Goal: Task Accomplishment & Management: Complete application form

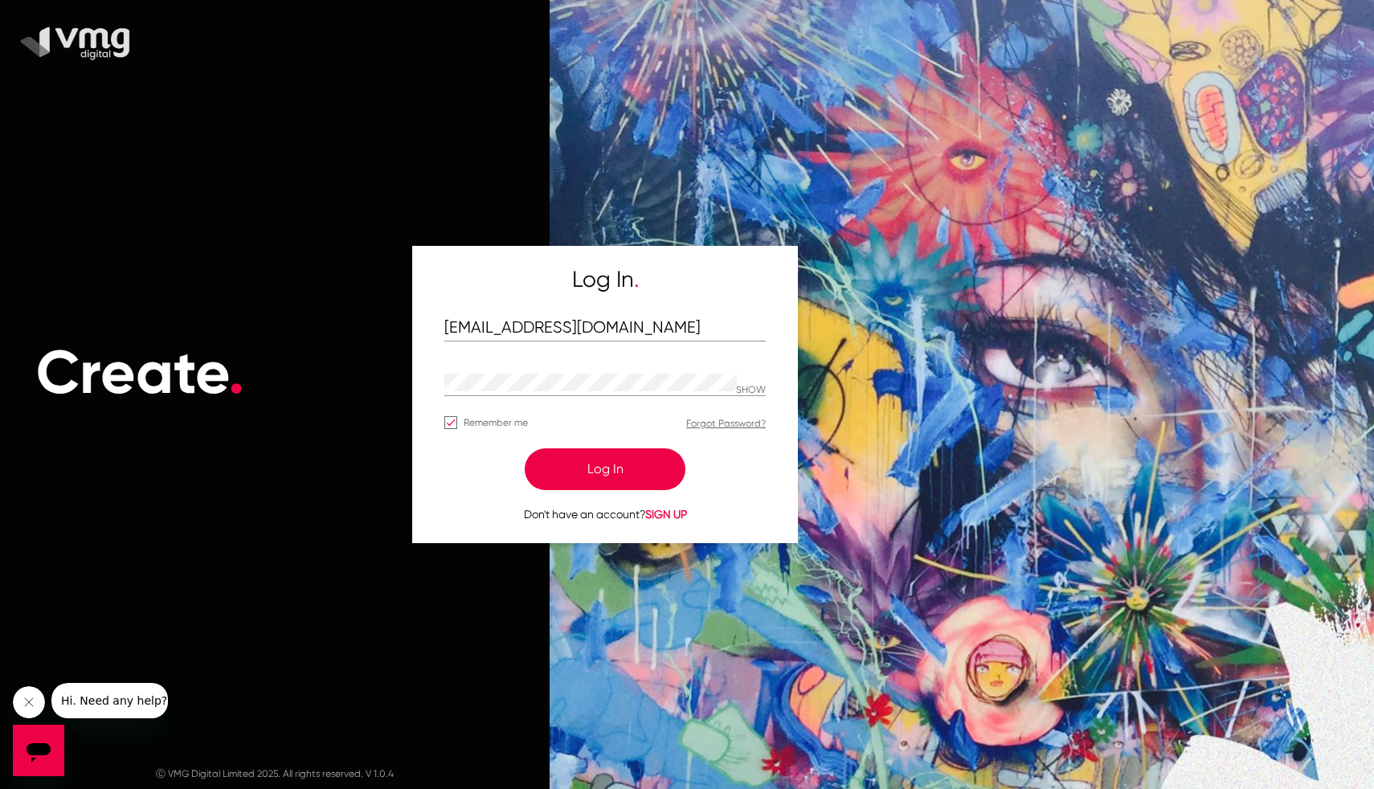
click at [602, 450] on button "Log In" at bounding box center [605, 470] width 161 height 42
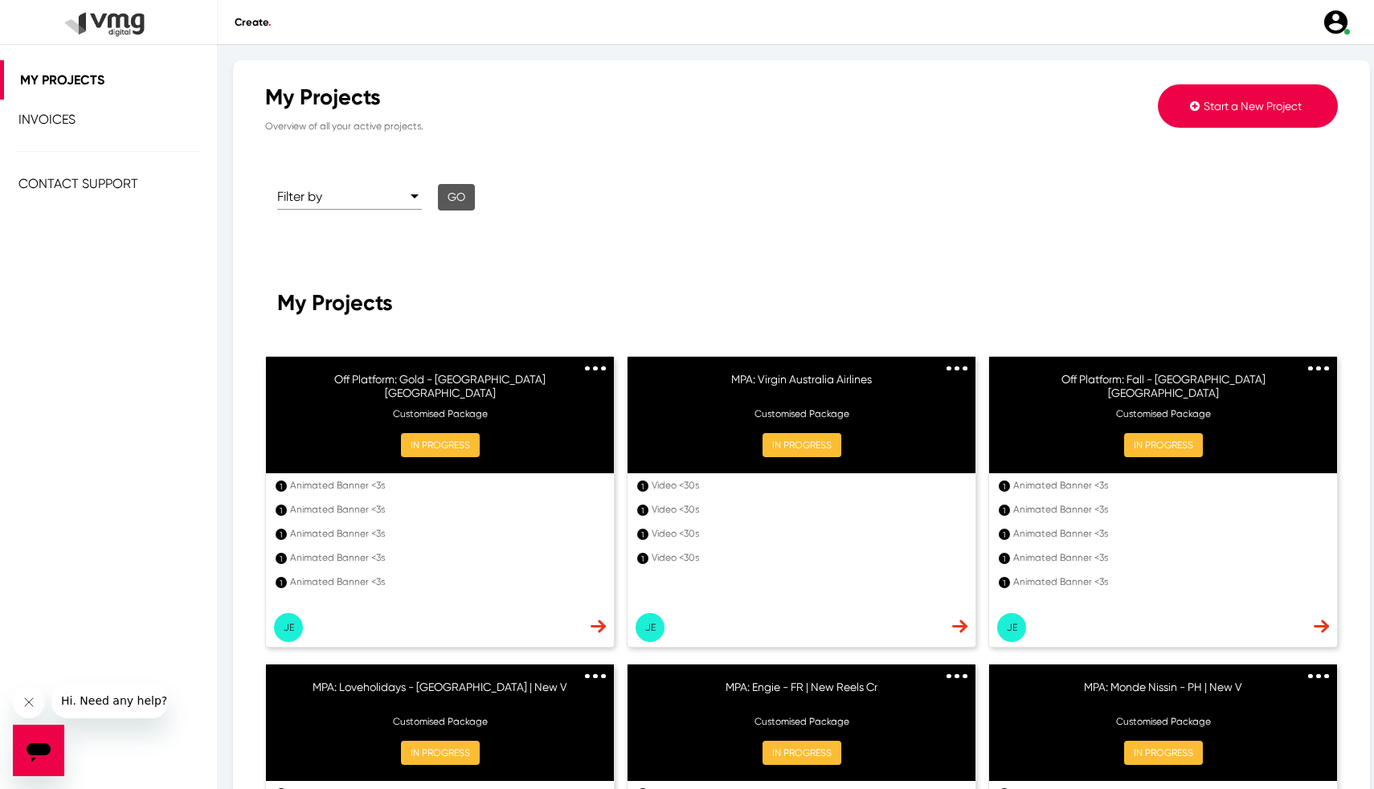
click at [1251, 97] on button "Start a New Project" at bounding box center [1248, 105] width 180 height 43
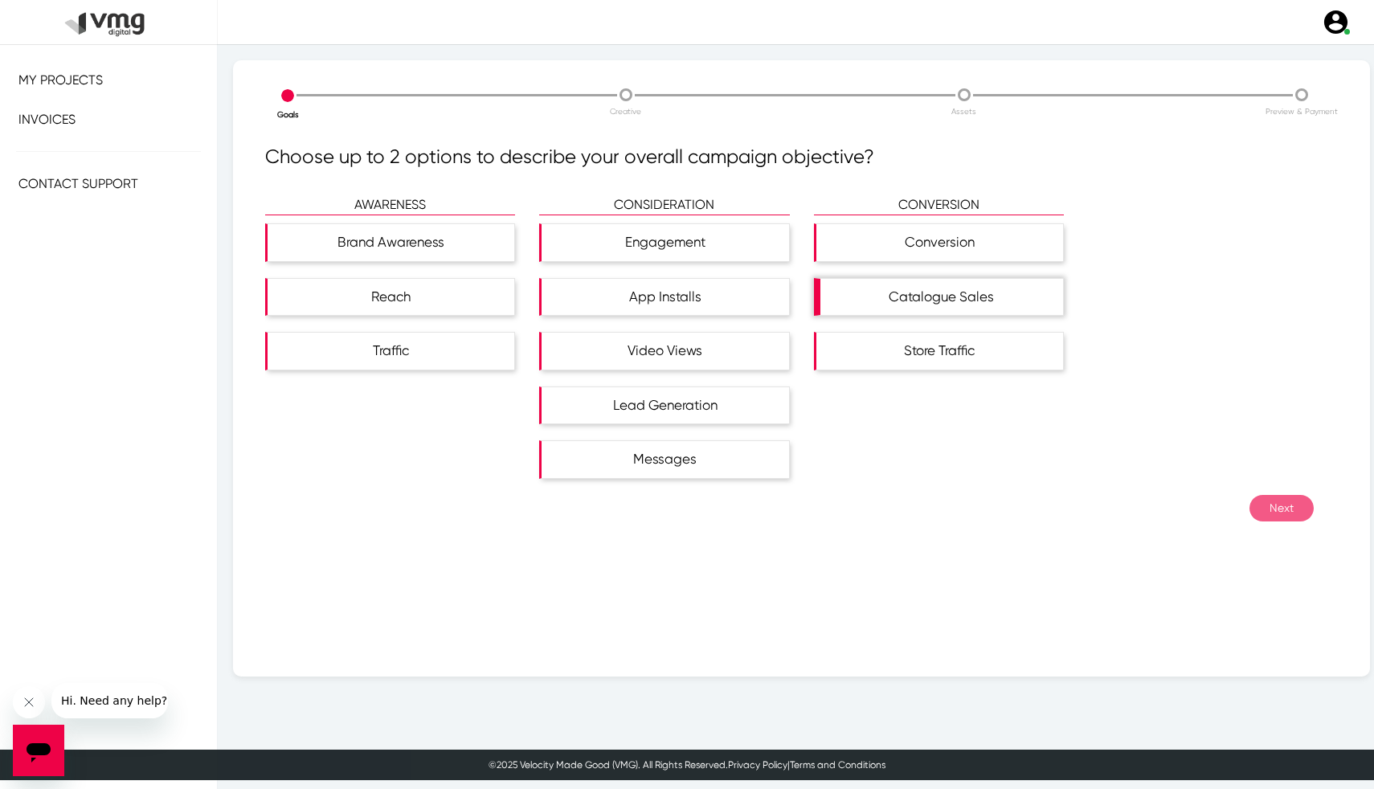
click at [927, 307] on div "Catalogue Sales" at bounding box center [942, 297] width 243 height 37
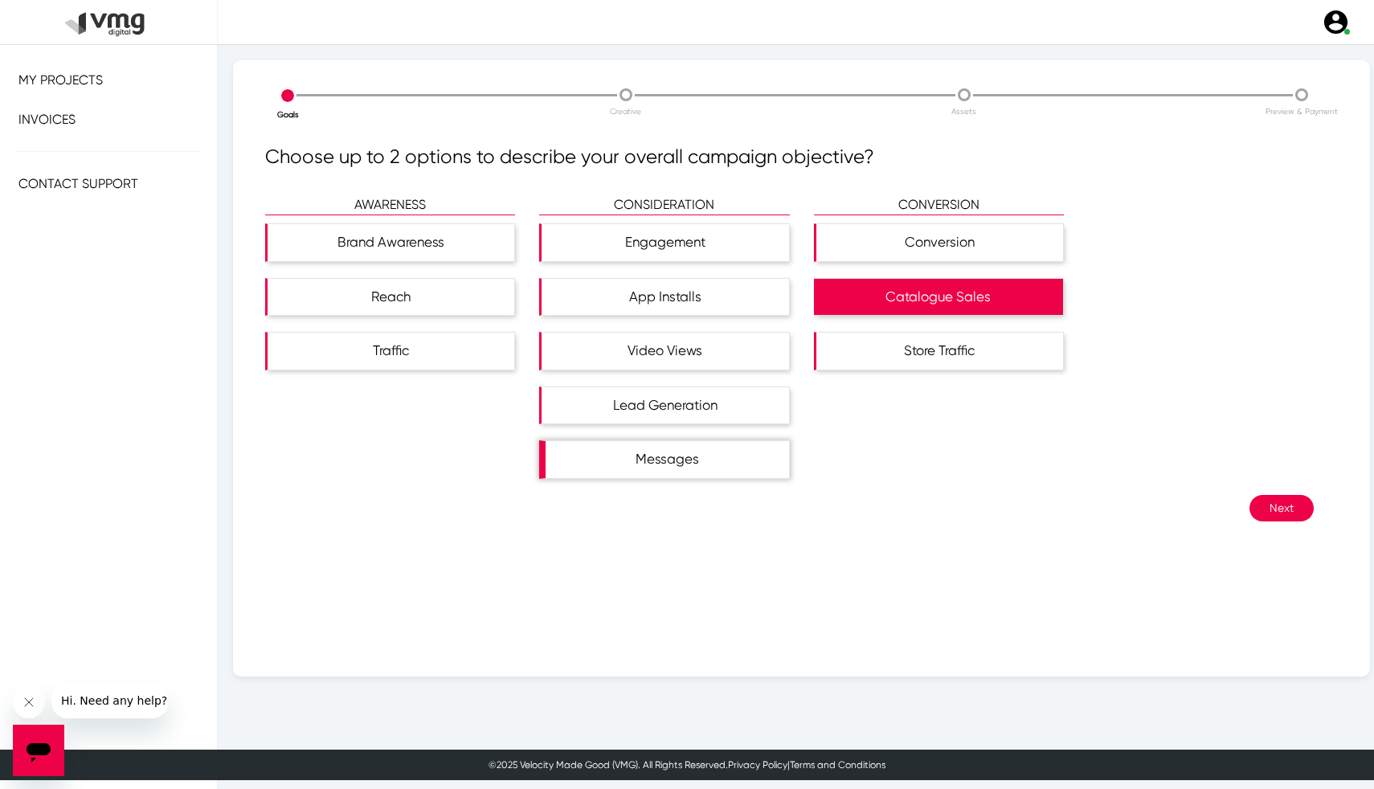
click at [719, 467] on div "Messages" at bounding box center [667, 459] width 243 height 37
click at [1297, 513] on button "Next" at bounding box center [1282, 508] width 64 height 27
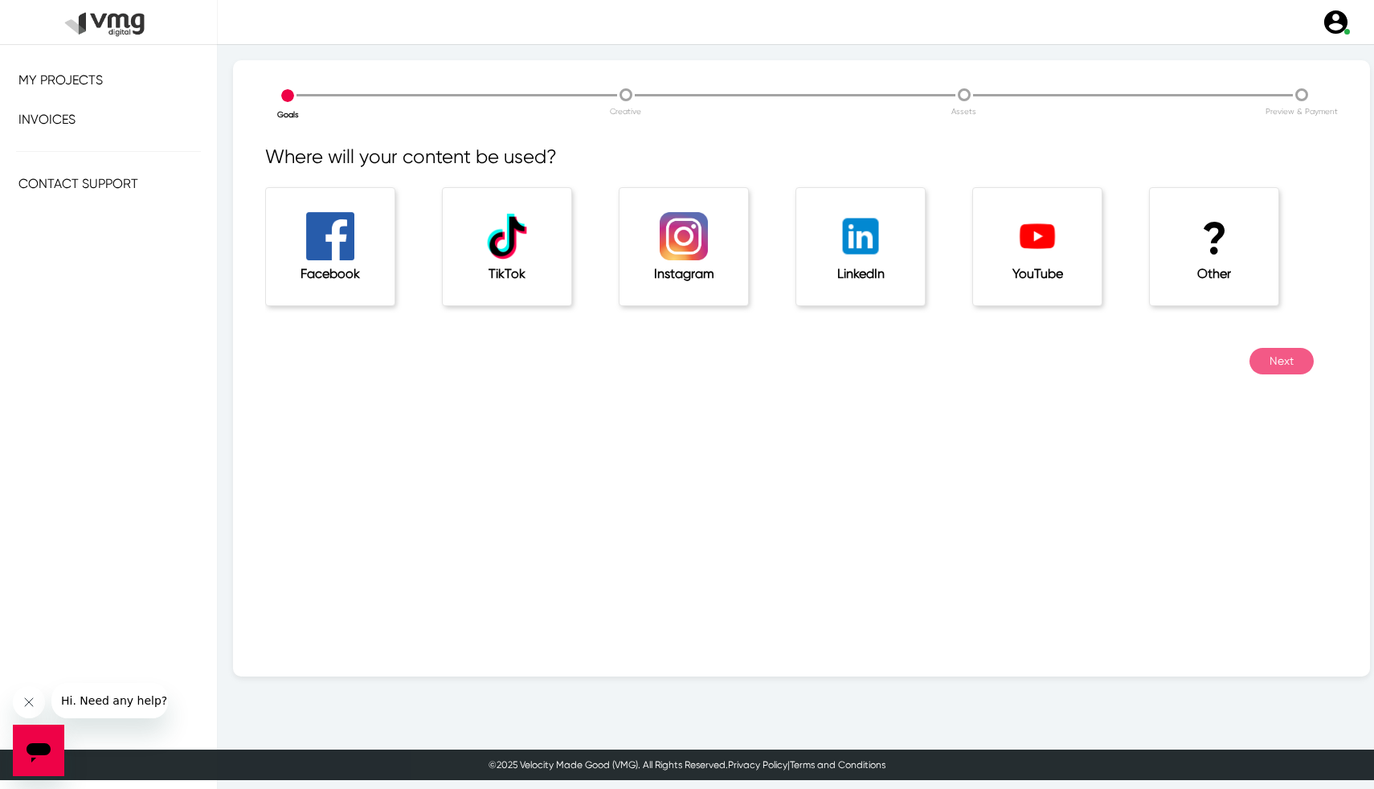
click at [1160, 281] on div "? Other" at bounding box center [1214, 246] width 129 height 117
click at [784, 343] on div "LinkedIn" at bounding box center [872, 267] width 177 height 161
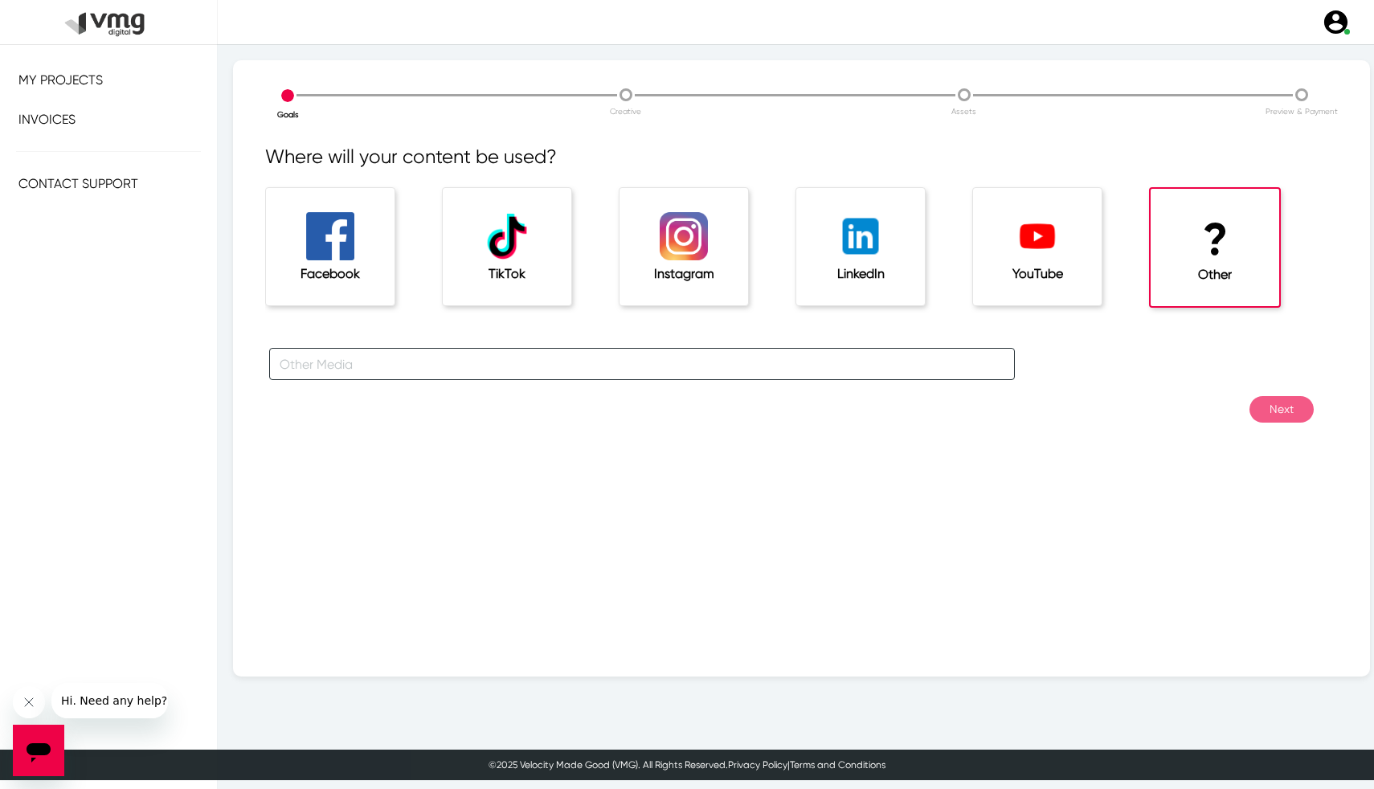
click at [771, 354] on input "text" at bounding box center [642, 364] width 746 height 32
type input "Canva Presentation"
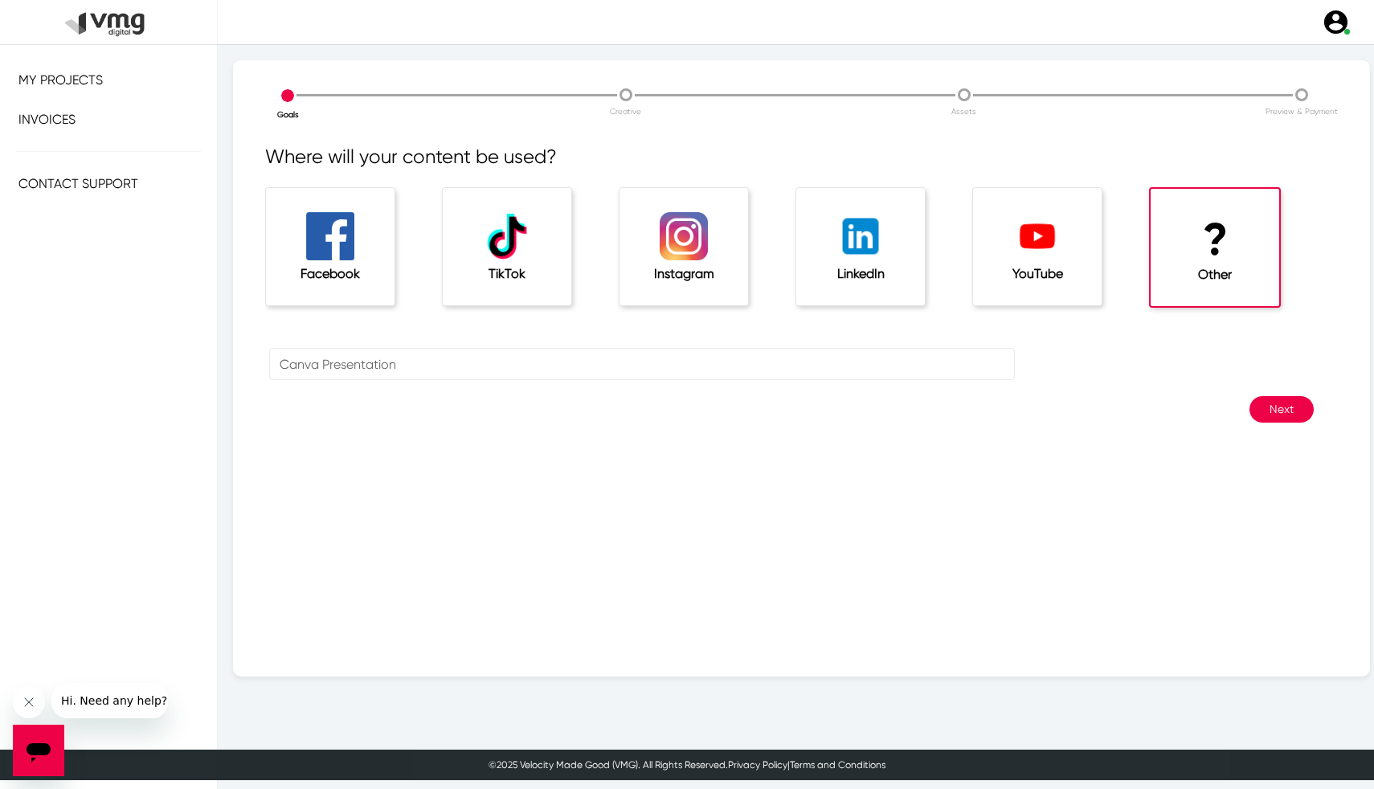
click at [1263, 404] on button "Next" at bounding box center [1282, 409] width 64 height 27
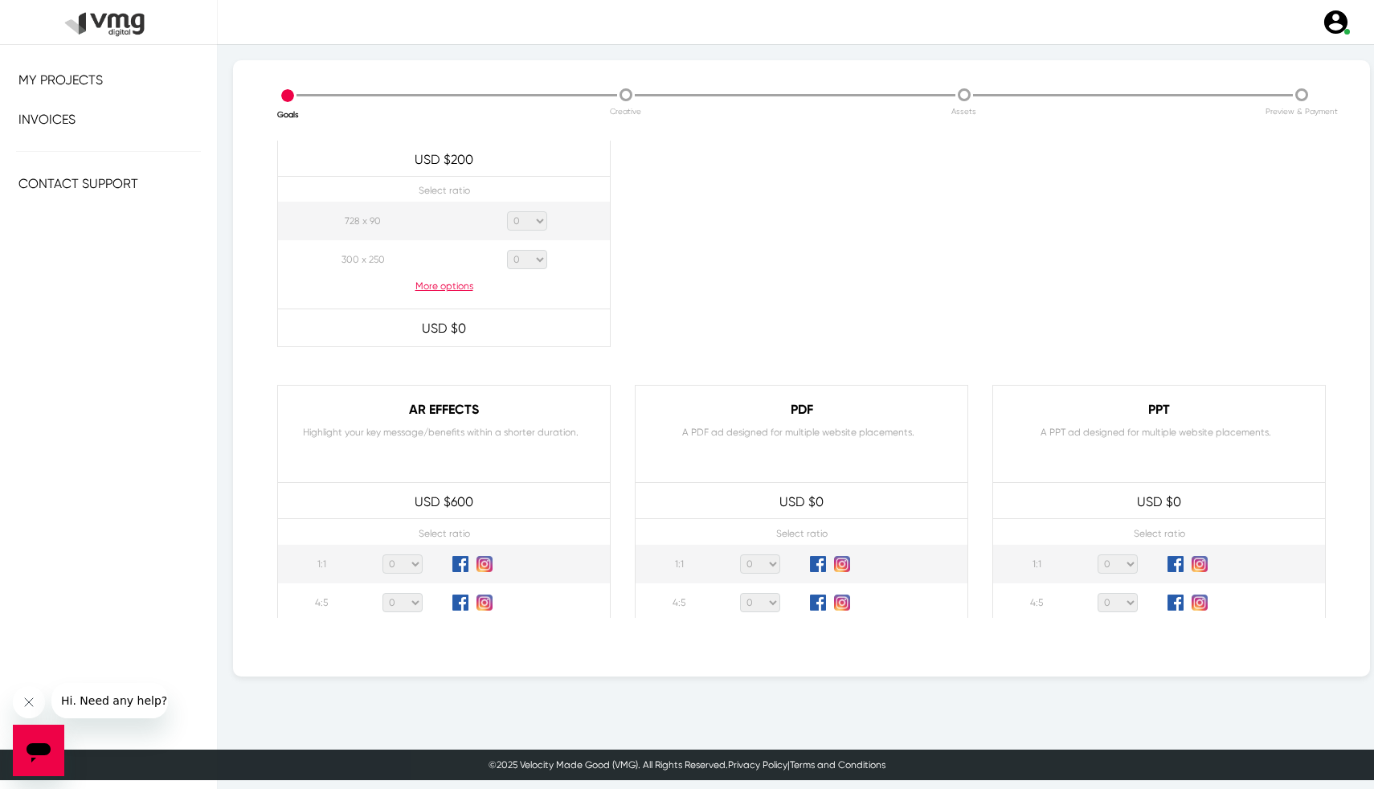
scroll to position [1396, 0]
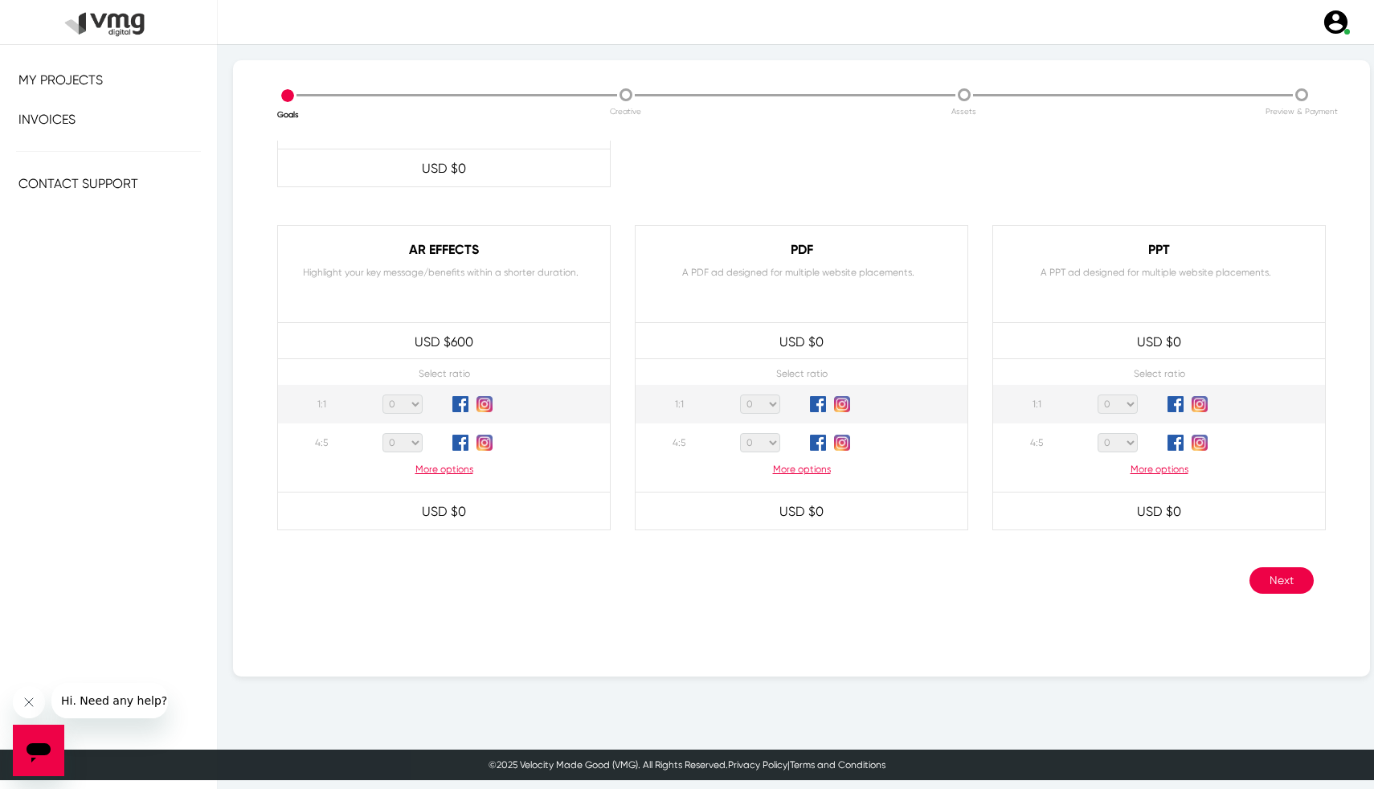
click at [1152, 473] on p "More options" at bounding box center [1159, 469] width 332 height 14
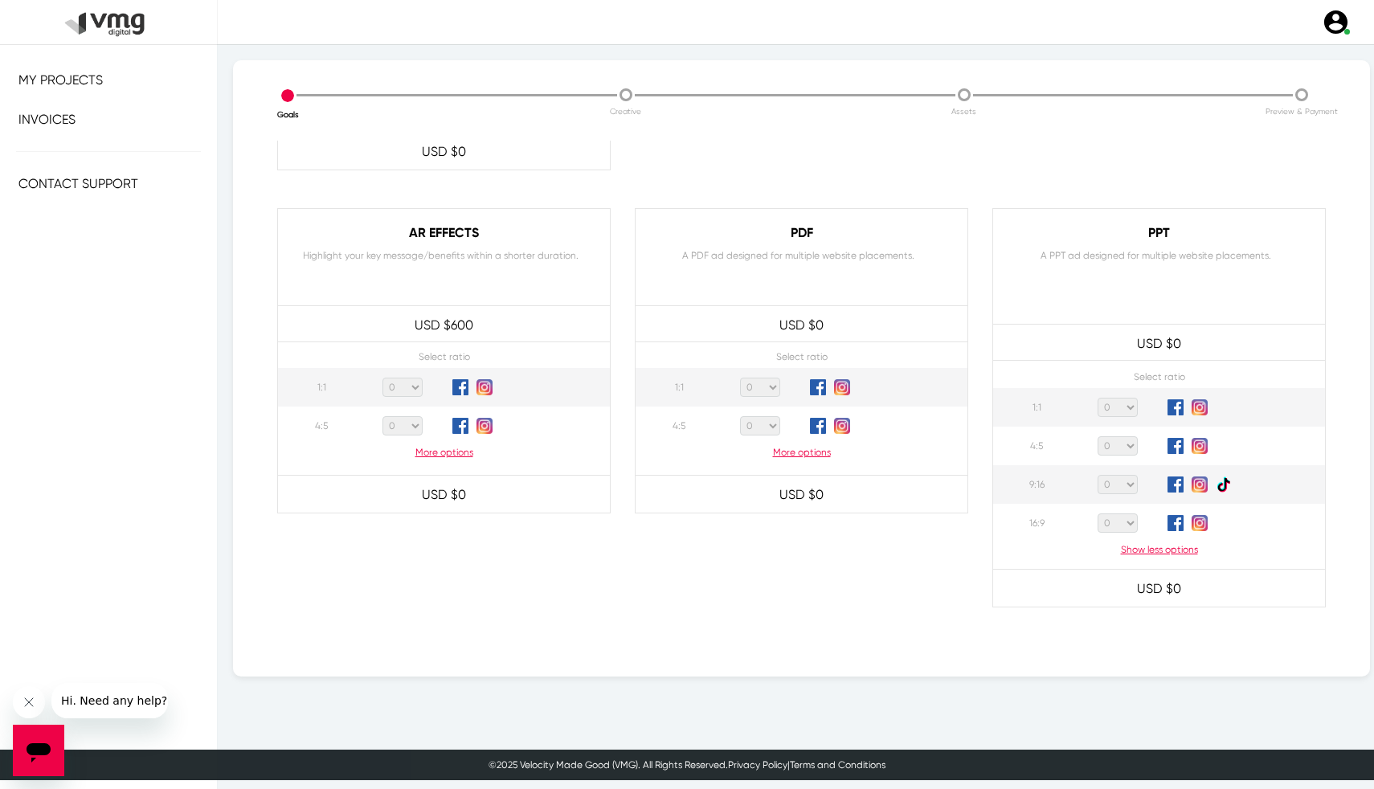
scroll to position [1474, 0]
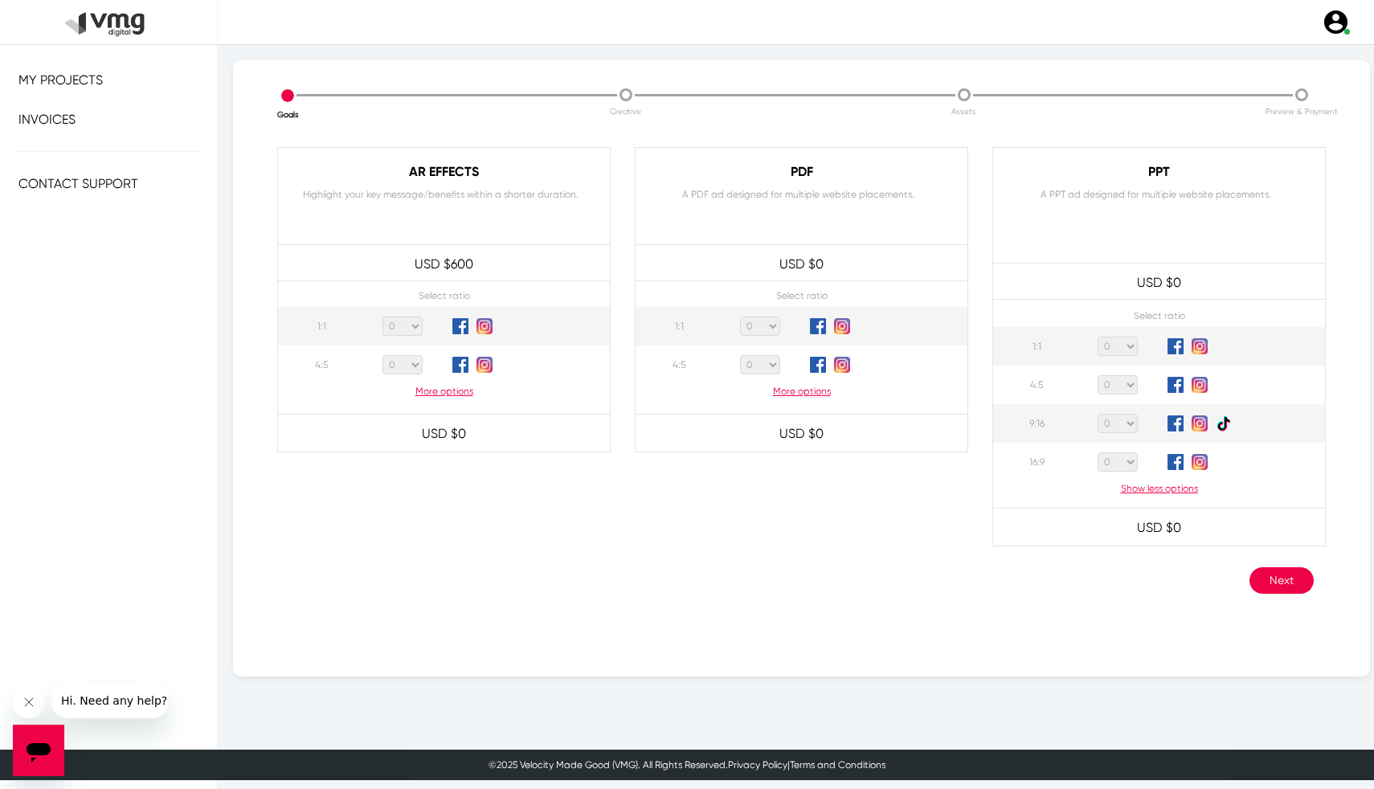
click at [811, 391] on p "More options" at bounding box center [802, 391] width 332 height 14
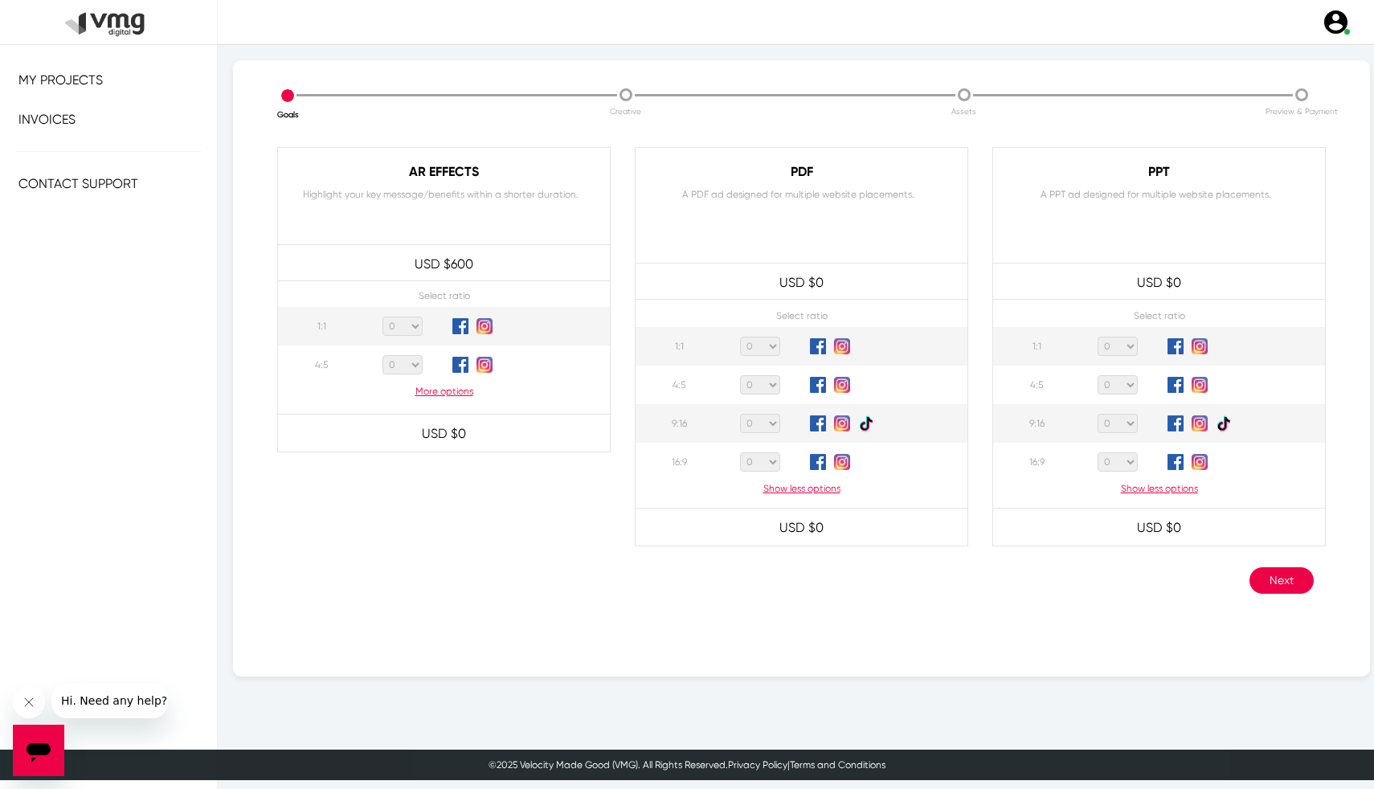
click at [1117, 460] on select "0 1 2 3 4 5 6 7 8 9 10 11 12 13 14 15 16 17 18 19 20" at bounding box center [1118, 462] width 40 height 19
select select "2"
click at [1098, 453] on select "0 1 2 3 4 5 6 7 8 9 10 11 12 13 14 15 16 17 18 19 20" at bounding box center [1118, 462] width 40 height 19
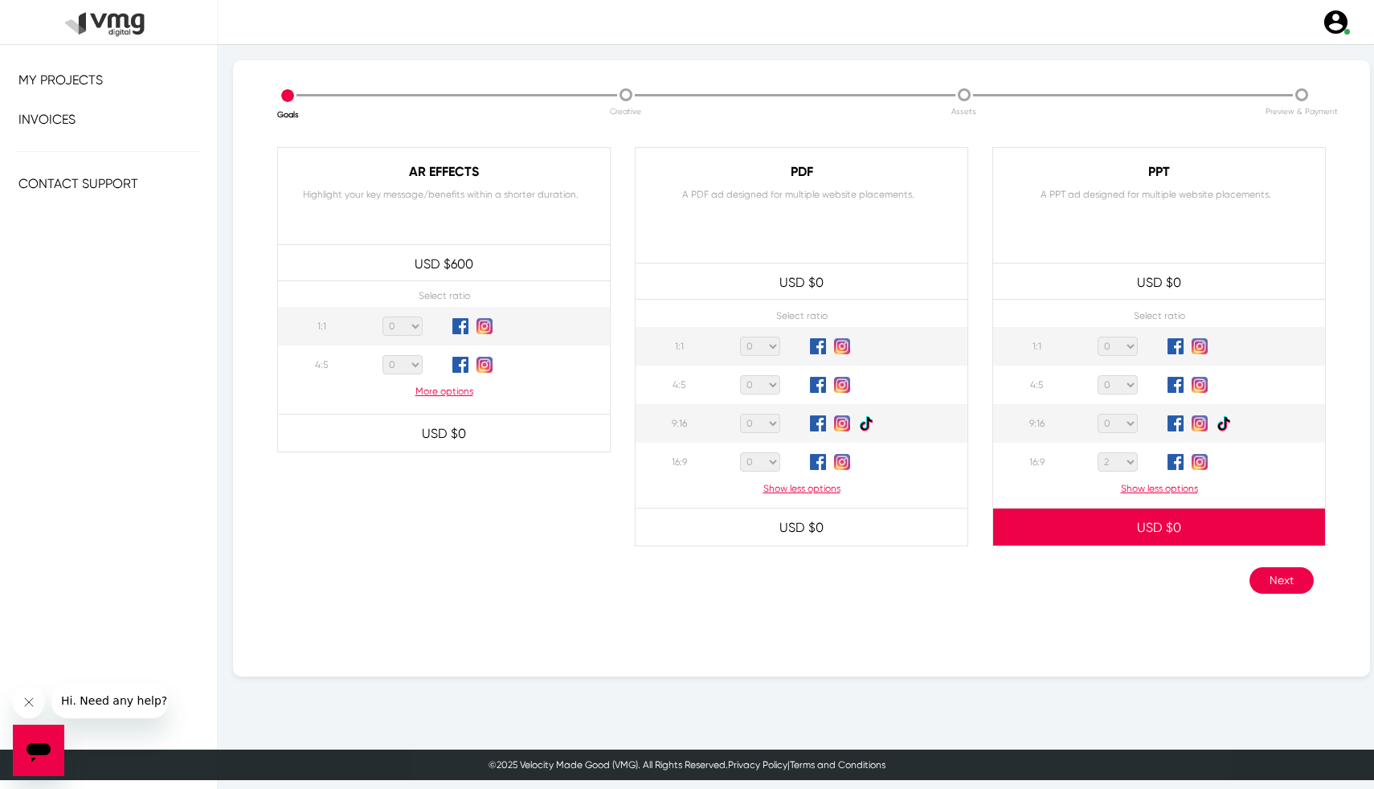
click at [1283, 573] on button "Next" at bounding box center [1282, 580] width 64 height 27
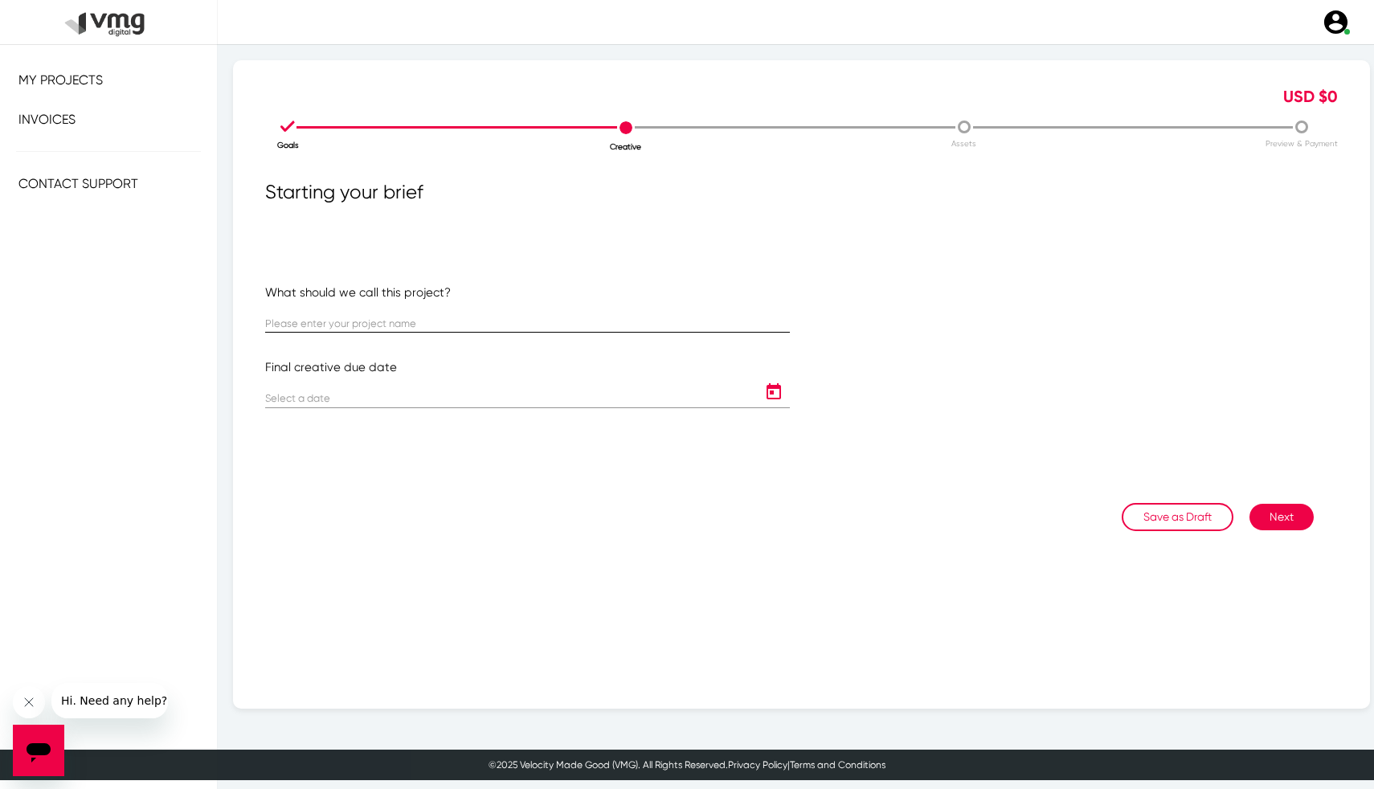
click at [584, 326] on input "text" at bounding box center [527, 324] width 525 height 12
paste input "DTB1-3-101 | Outfit"
type input "DTB1-3-101 | Outfit"
click at [780, 395] on icon "Open calendar" at bounding box center [774, 392] width 26 height 19
click at [484, 440] on button "Next month" at bounding box center [483, 443] width 32 height 32
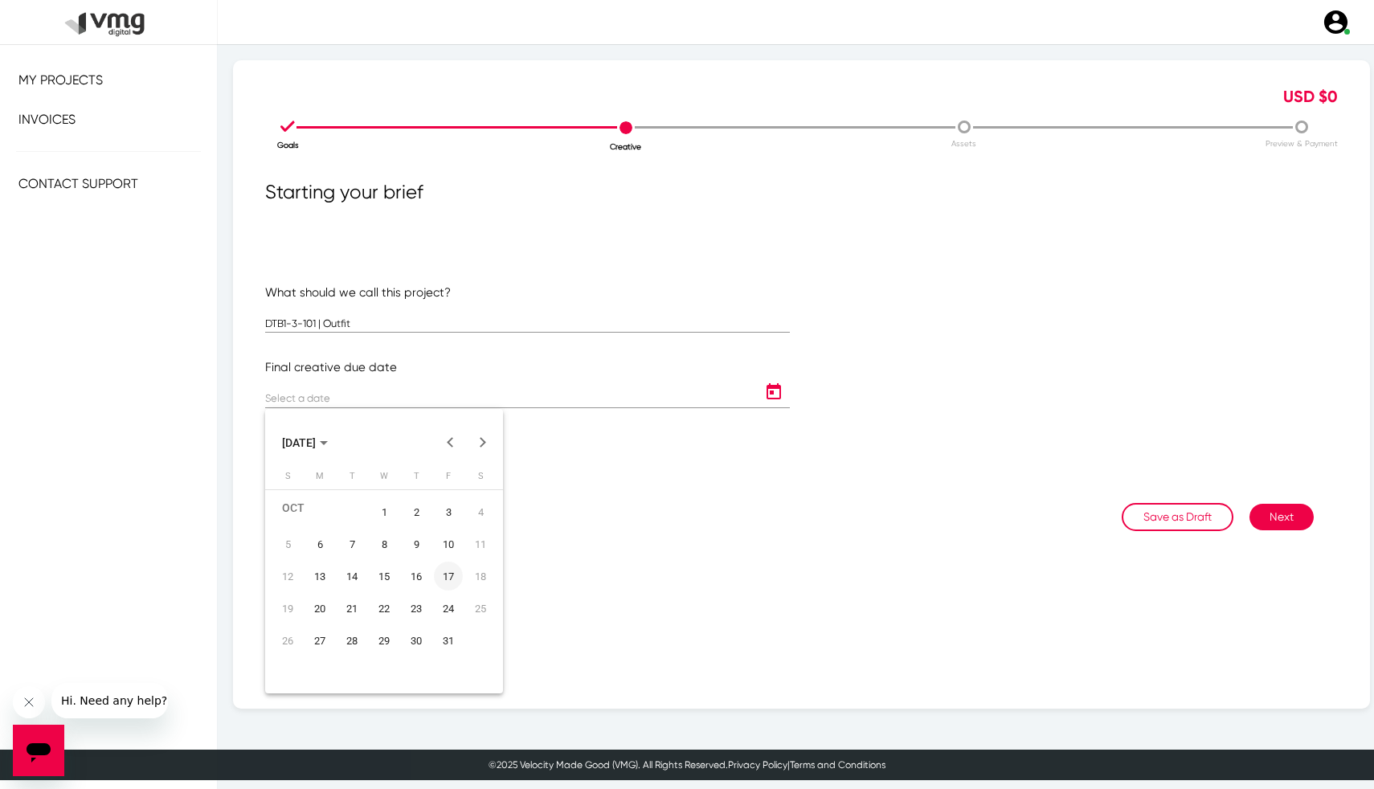
click at [452, 578] on div "17" at bounding box center [448, 576] width 29 height 29
type input "[DATE]"
click at [1308, 522] on button "Next" at bounding box center [1282, 517] width 64 height 27
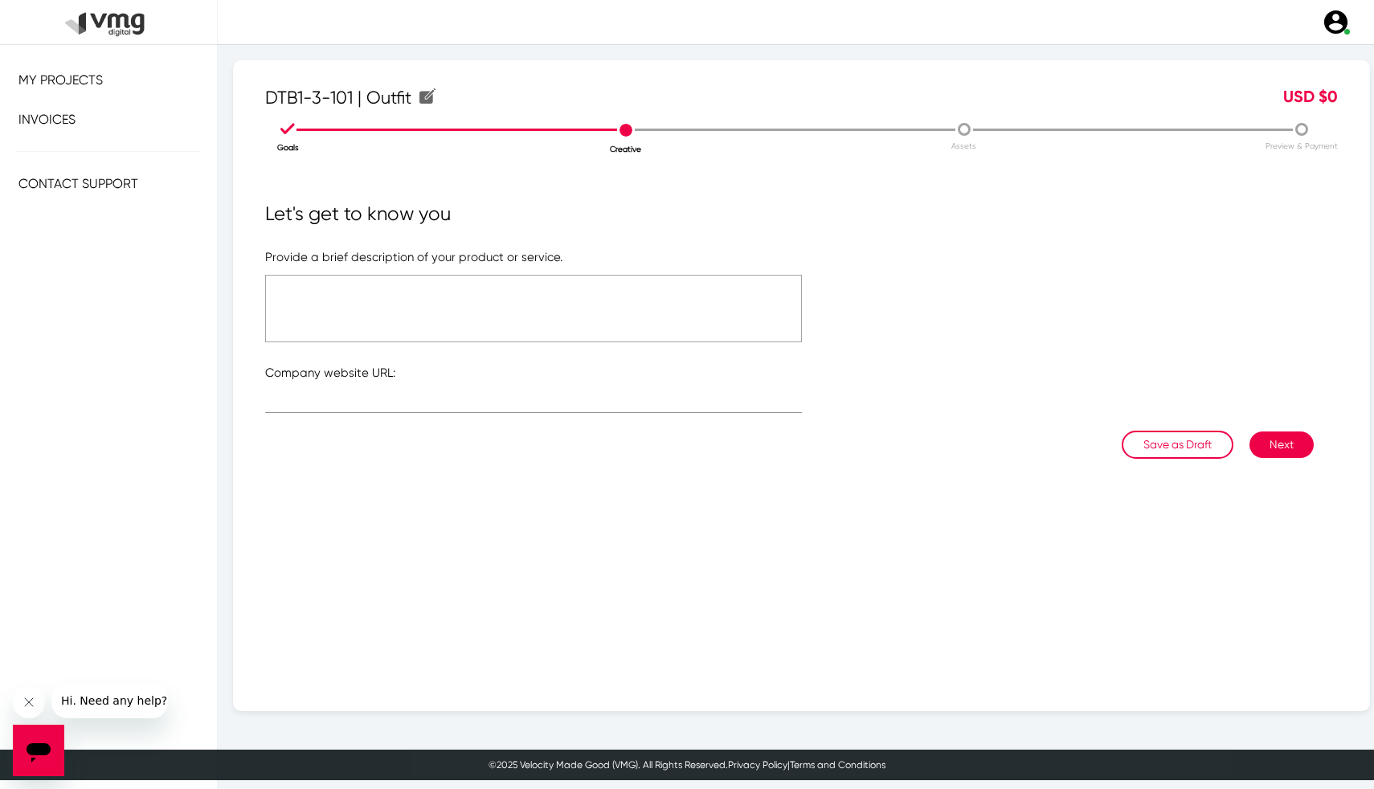
click at [659, 326] on textarea at bounding box center [533, 309] width 537 height 68
click at [648, 409] on input "text" at bounding box center [533, 404] width 537 height 12
click at [632, 504] on div "Let's get to know you Provide a brief description of your product or service. C…" at bounding box center [801, 437] width 1073 height 477
click at [592, 403] on input "text" at bounding box center [533, 404] width 537 height 12
paste input "[URL][DOMAIN_NAME]"
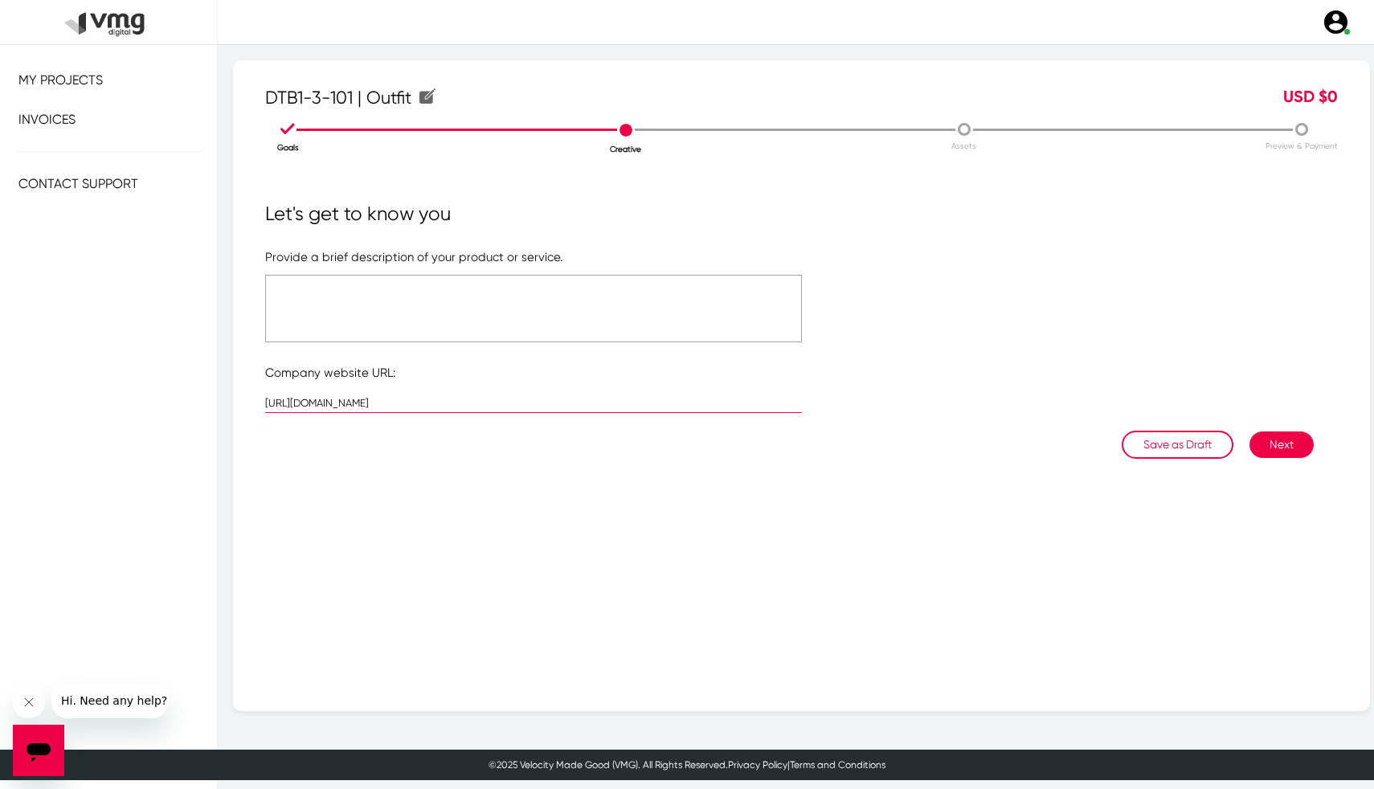
type input "[URL][DOMAIN_NAME]"
click at [569, 322] on textarea at bounding box center [533, 309] width 537 height 68
paste textarea "[URL][DOMAIN_NAME]"
type textarea "Brief & KO Notes: [URL][DOMAIN_NAME]"
click at [1294, 449] on button "Next" at bounding box center [1282, 445] width 64 height 27
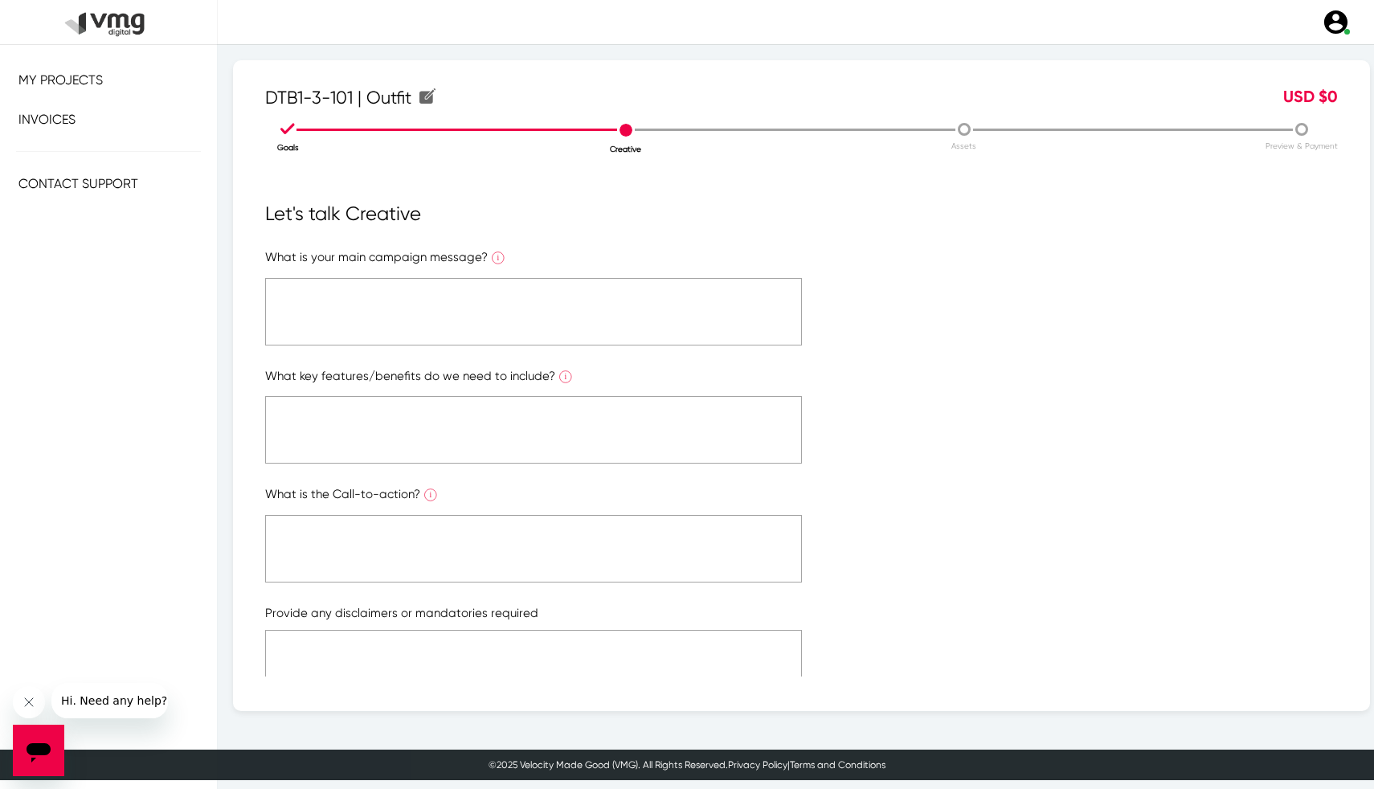
click at [1294, 449] on form "What is your main campaign message? What is the ONE main message you want to co…" at bounding box center [801, 535] width 1073 height 574
click at [674, 308] on textarea at bounding box center [533, 312] width 537 height 68
paste textarea "Brief & KO Notes: [URL][DOMAIN_NAME]"
type textarea "Brief & KO Notes: [URL][DOMAIN_NAME]"
click at [605, 423] on textarea at bounding box center [533, 430] width 537 height 68
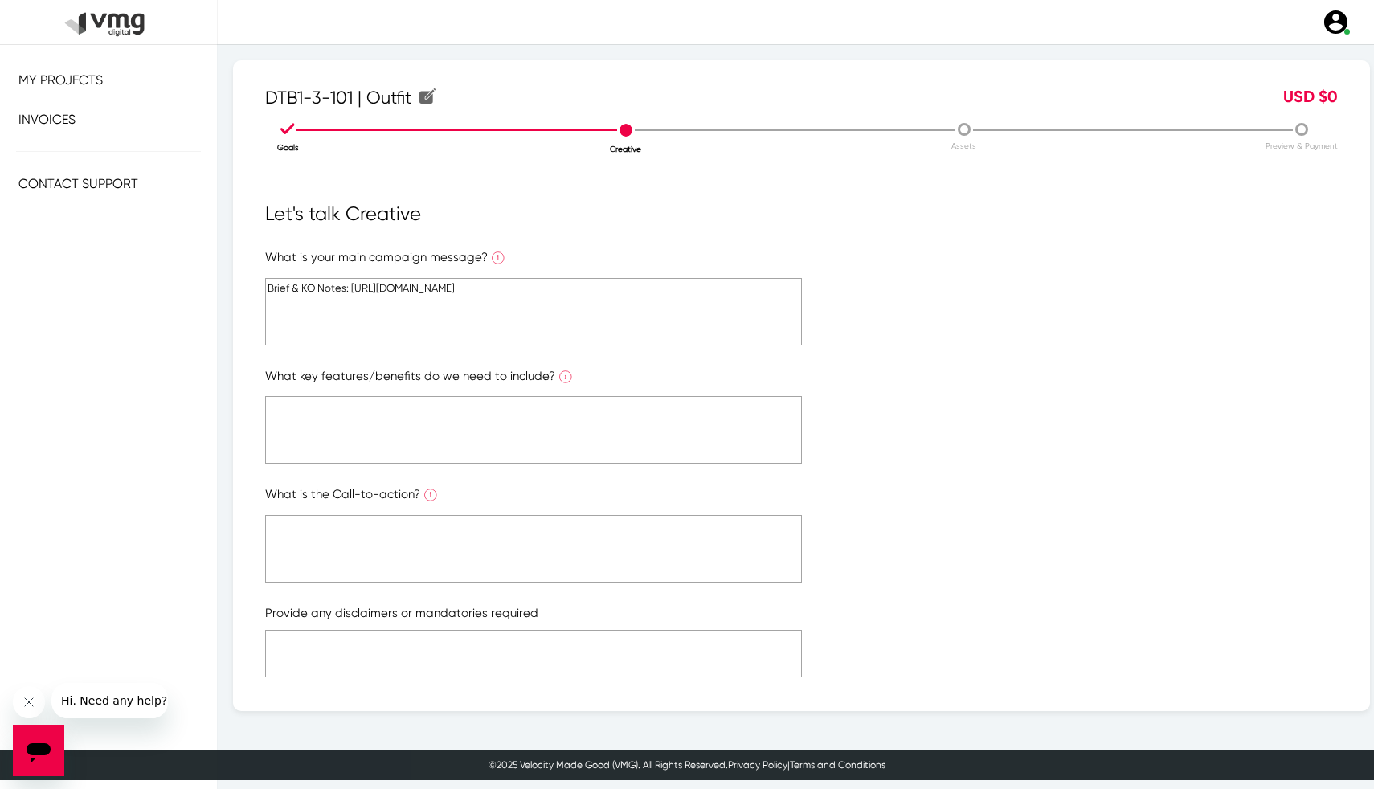
paste textarea "Brief & KO Notes: [URL][DOMAIN_NAME]"
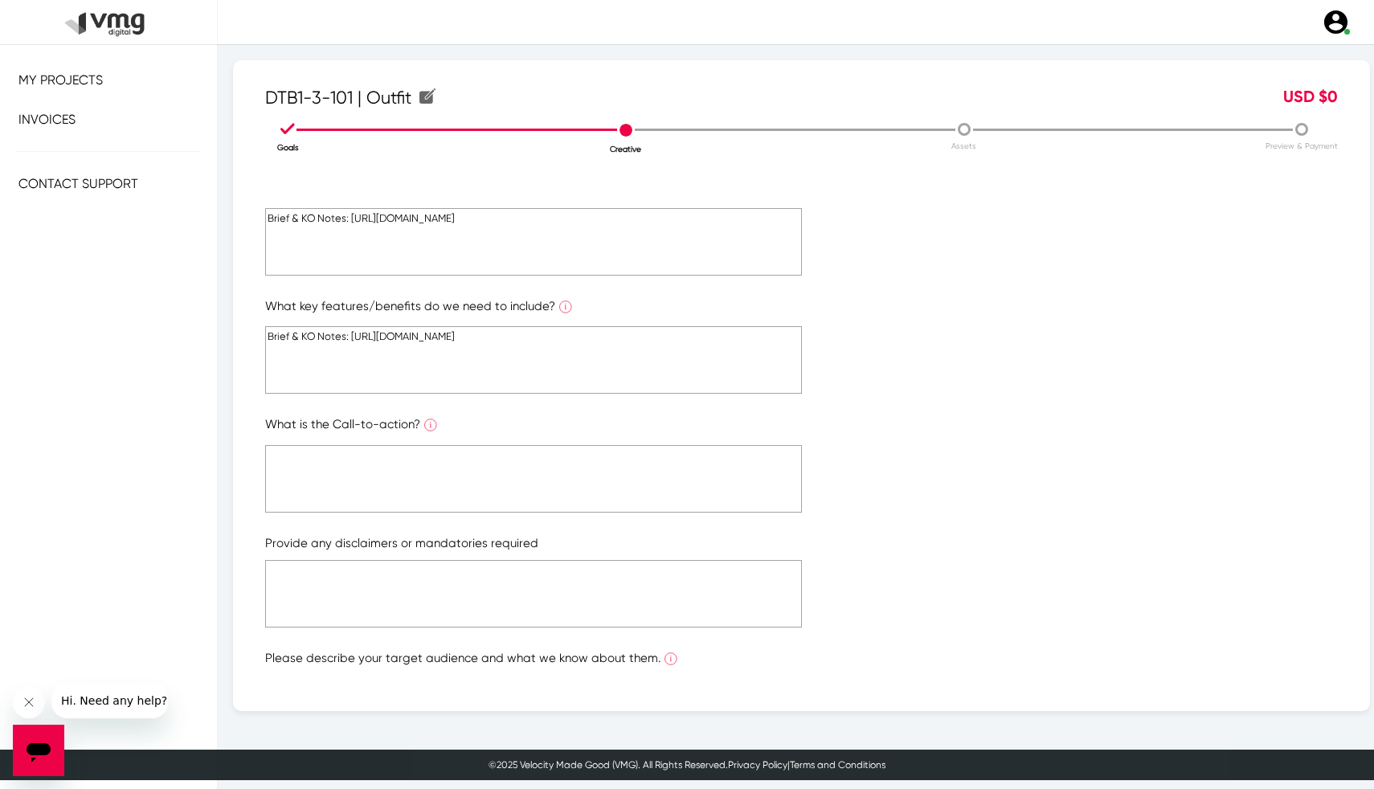
scroll to position [142, 0]
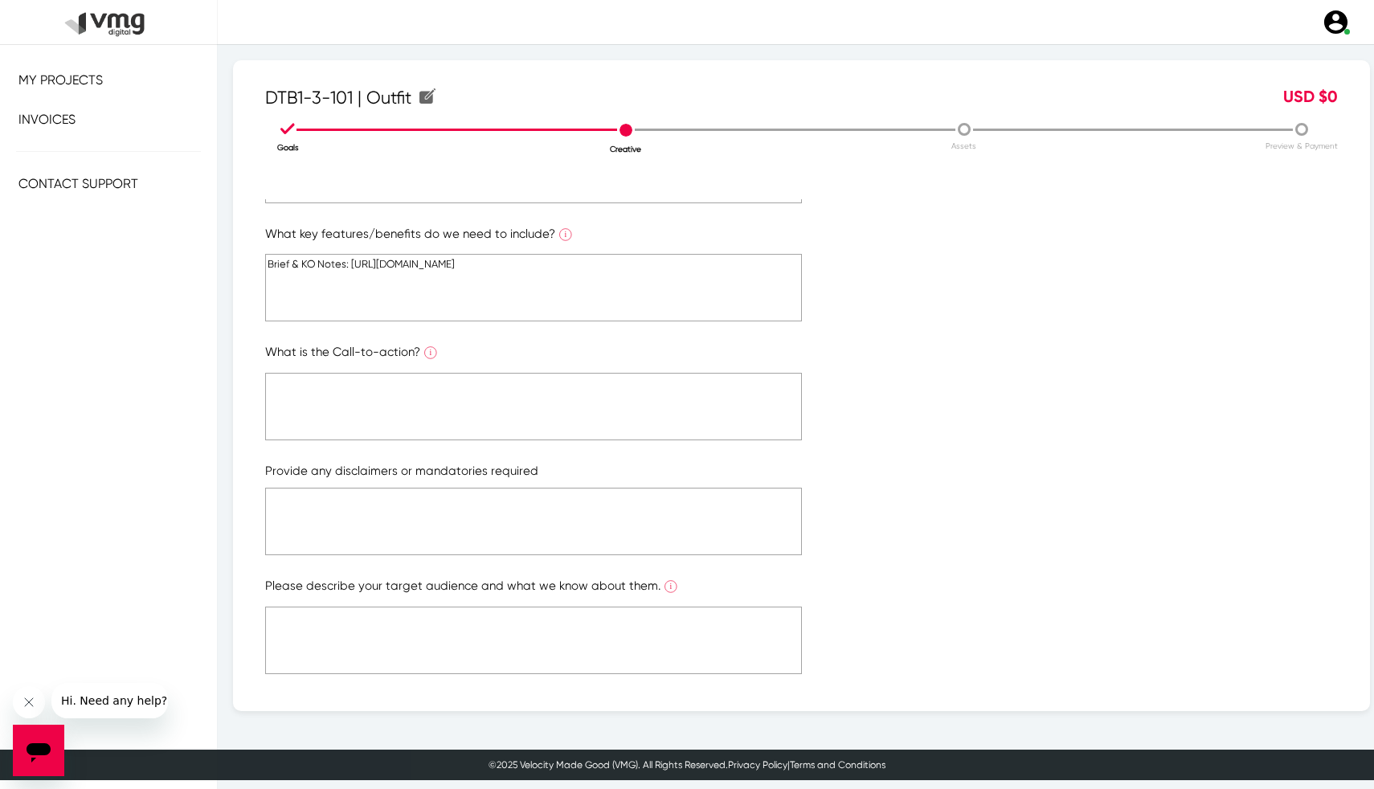
type textarea "Brief & KO Notes: [URL][DOMAIN_NAME]"
click at [611, 412] on textarea at bounding box center [533, 407] width 537 height 68
paste textarea "Brief & KO Notes: [URL][DOMAIN_NAME]"
type textarea "Brief & KO Notes: [URL][DOMAIN_NAME]"
click at [580, 534] on textarea at bounding box center [533, 522] width 537 height 68
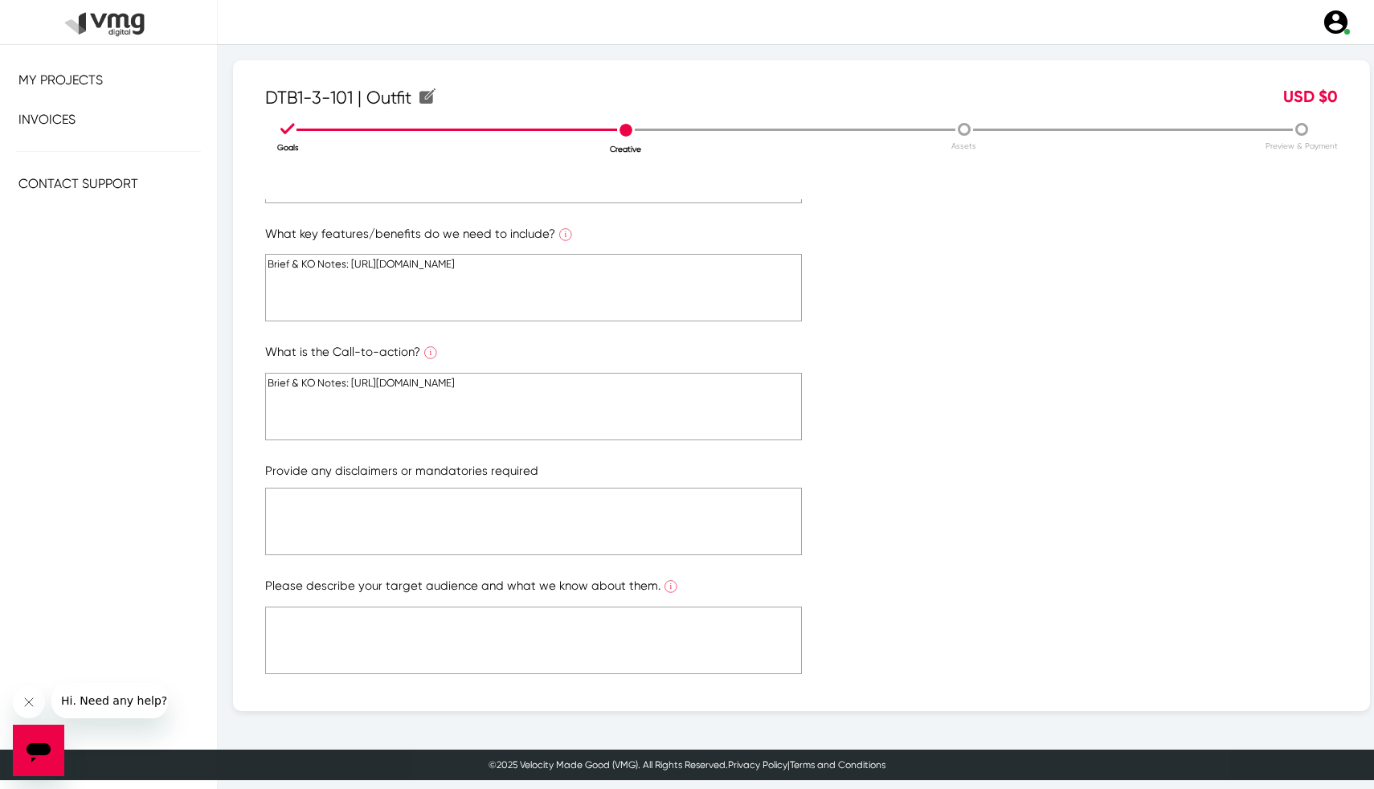
paste textarea "Brief & KO Notes: [URL][DOMAIN_NAME]"
type textarea "Brief & KO Notes: [URL][DOMAIN_NAME]"
click at [565, 655] on textarea at bounding box center [533, 641] width 537 height 68
paste textarea "Brief & KO Notes: [URL][DOMAIN_NAME]"
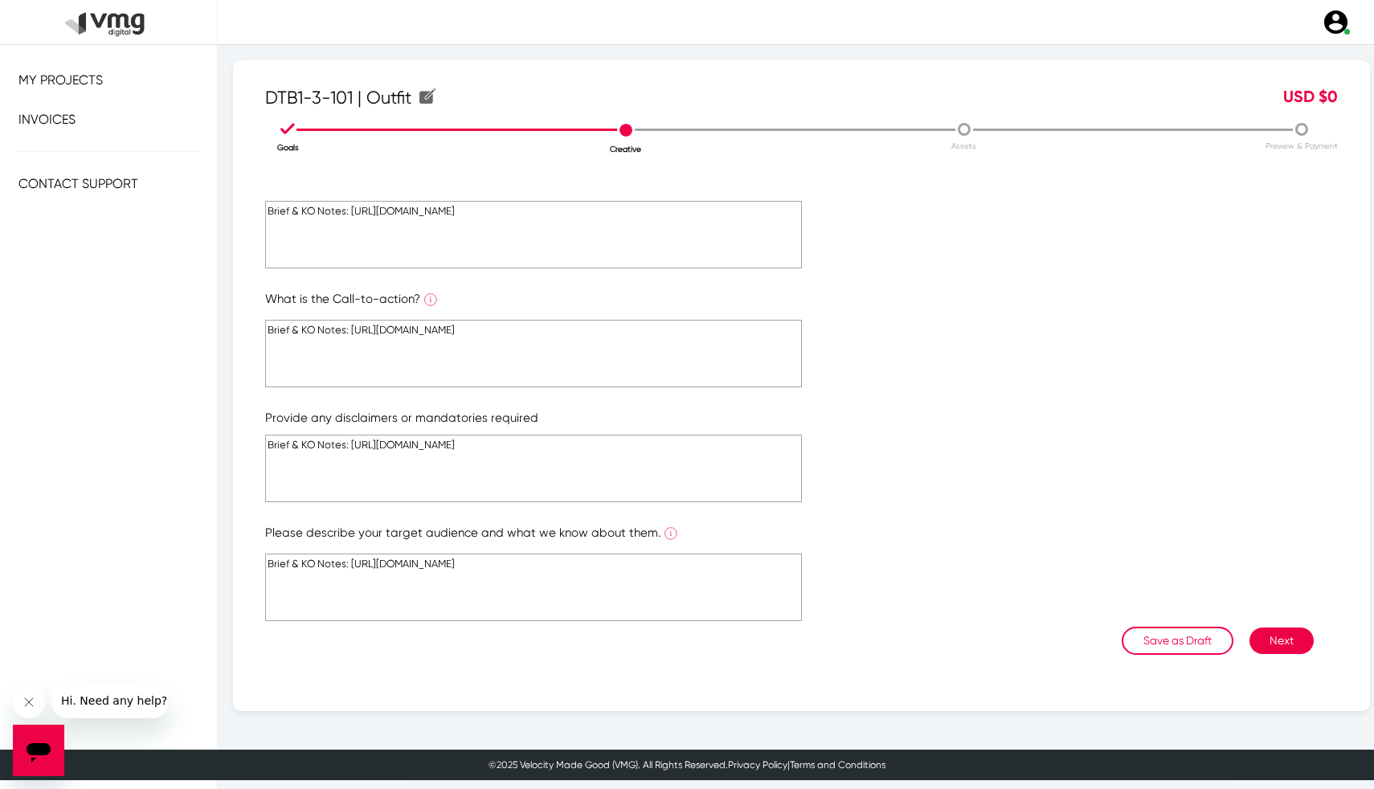
type textarea "Brief & KO Notes: [URL][DOMAIN_NAME]"
click at [1281, 637] on button "Next" at bounding box center [1282, 641] width 64 height 27
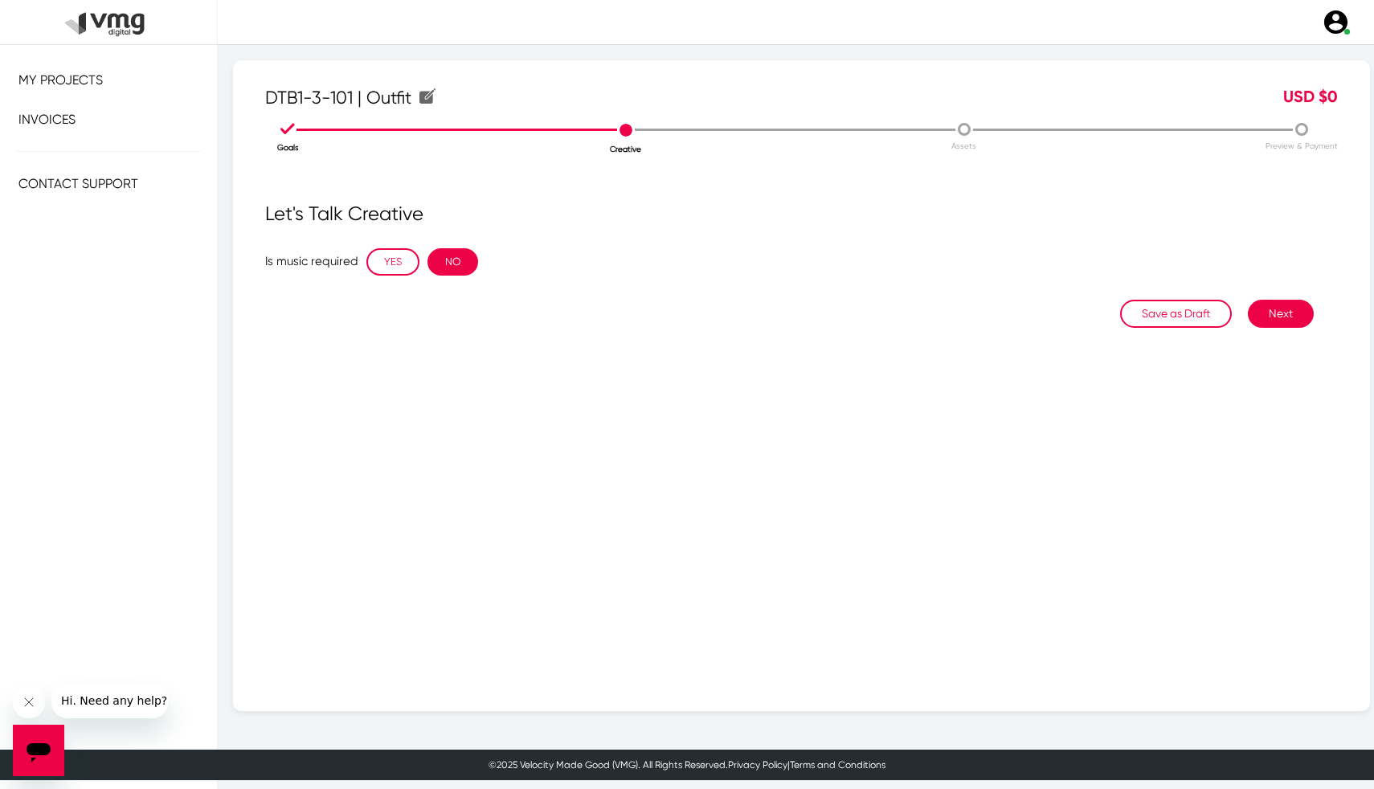
click at [449, 261] on button "NO" at bounding box center [453, 261] width 51 height 27
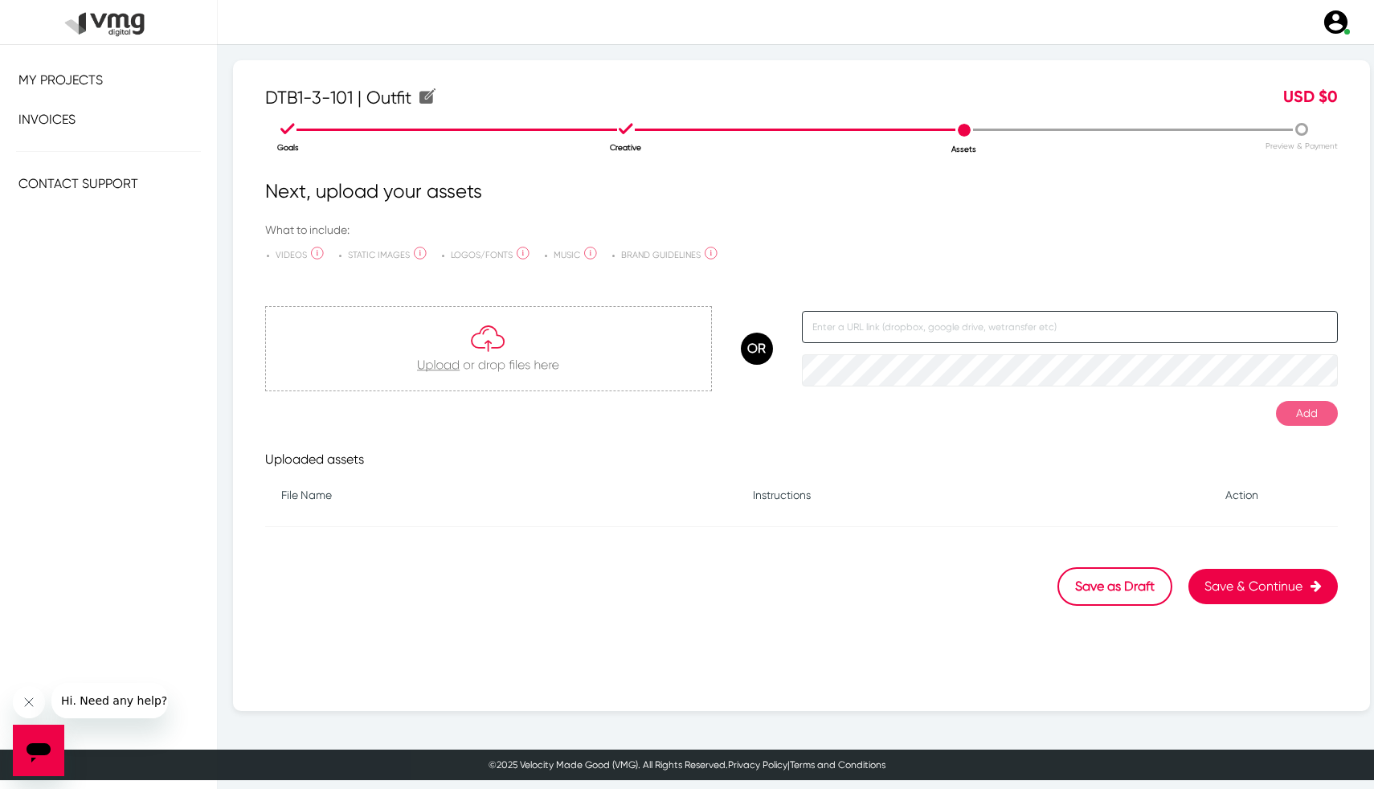
click at [973, 339] on input "text" at bounding box center [1070, 327] width 537 height 32
paste input "Brief & KO Notes: [URL][DOMAIN_NAME]"
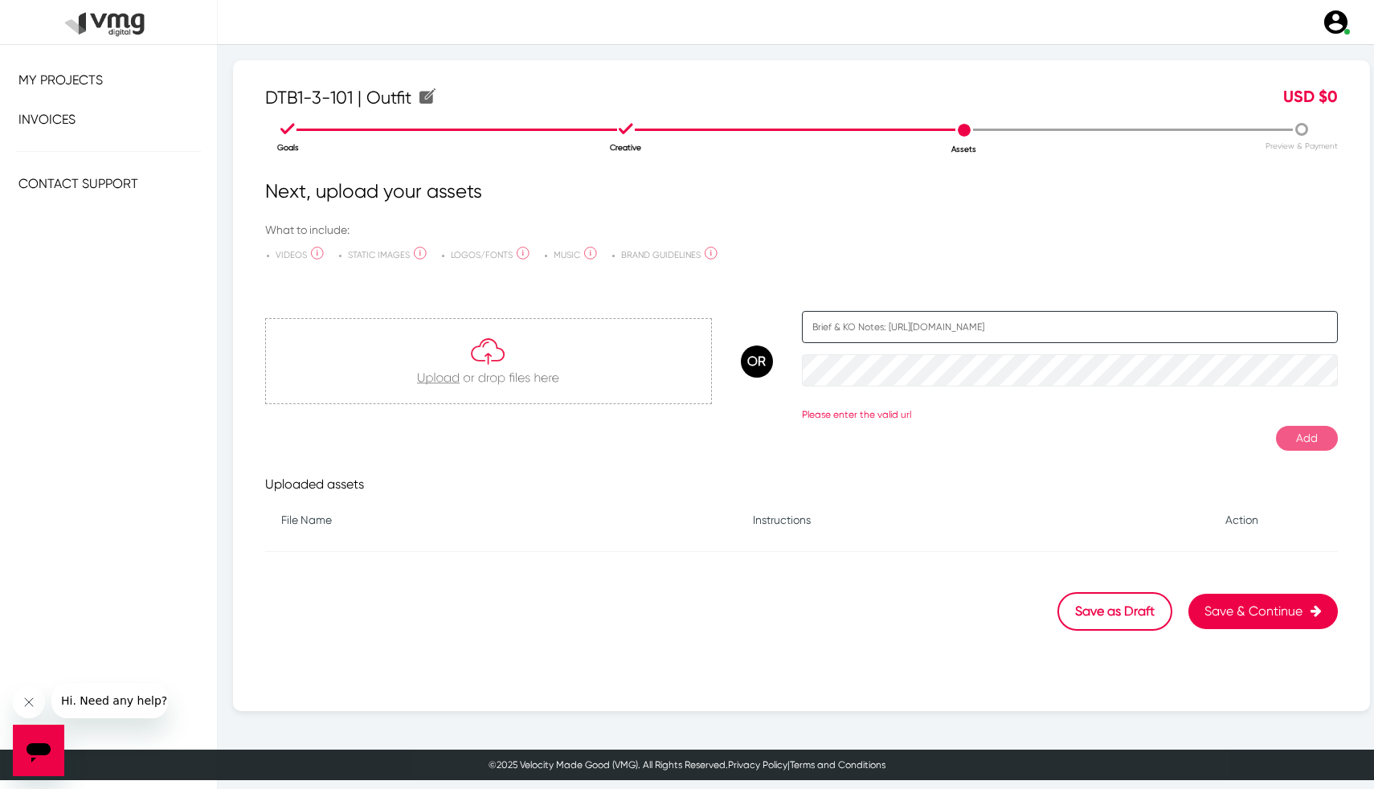
drag, startPoint x: 847, startPoint y: 328, endPoint x: 762, endPoint y: 327, distance: 85.2
click at [762, 327] on div "OR Brief & KO Notes: [URL][DOMAIN_NAME] Please enter the valid url" at bounding box center [801, 349] width 1073 height 145
click at [957, 326] on input "Brief & KO Notes: [URL][DOMAIN_NAME]" at bounding box center [1070, 327] width 537 height 32
drag, startPoint x: 887, startPoint y: 327, endPoint x: 790, endPoint y: 327, distance: 97.3
click at [790, 327] on div "OR Brief & KO Notes: [URL][DOMAIN_NAME] Please enter the valid url" at bounding box center [801, 349] width 1073 height 145
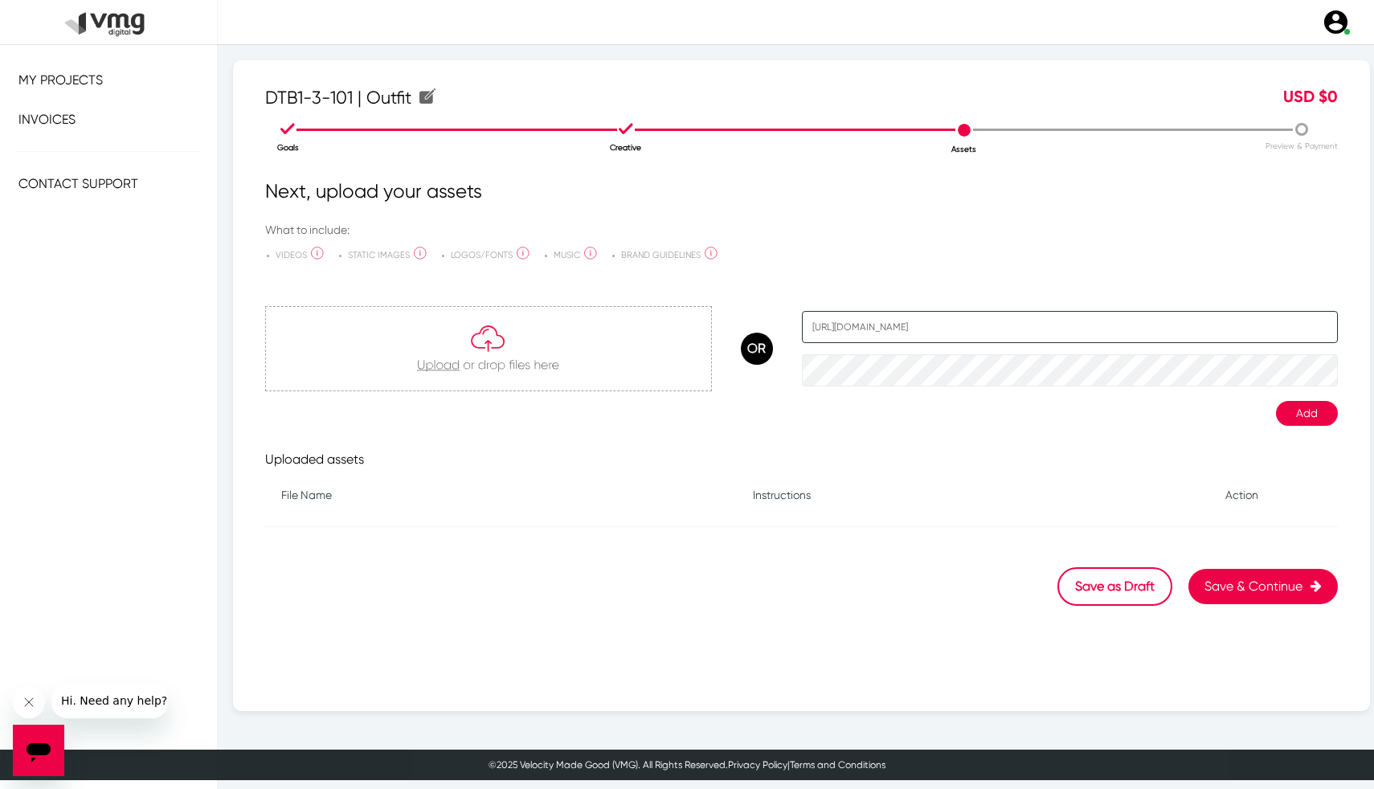
type input "[URL][DOMAIN_NAME]"
click at [1313, 413] on button "Add" at bounding box center [1307, 413] width 62 height 25
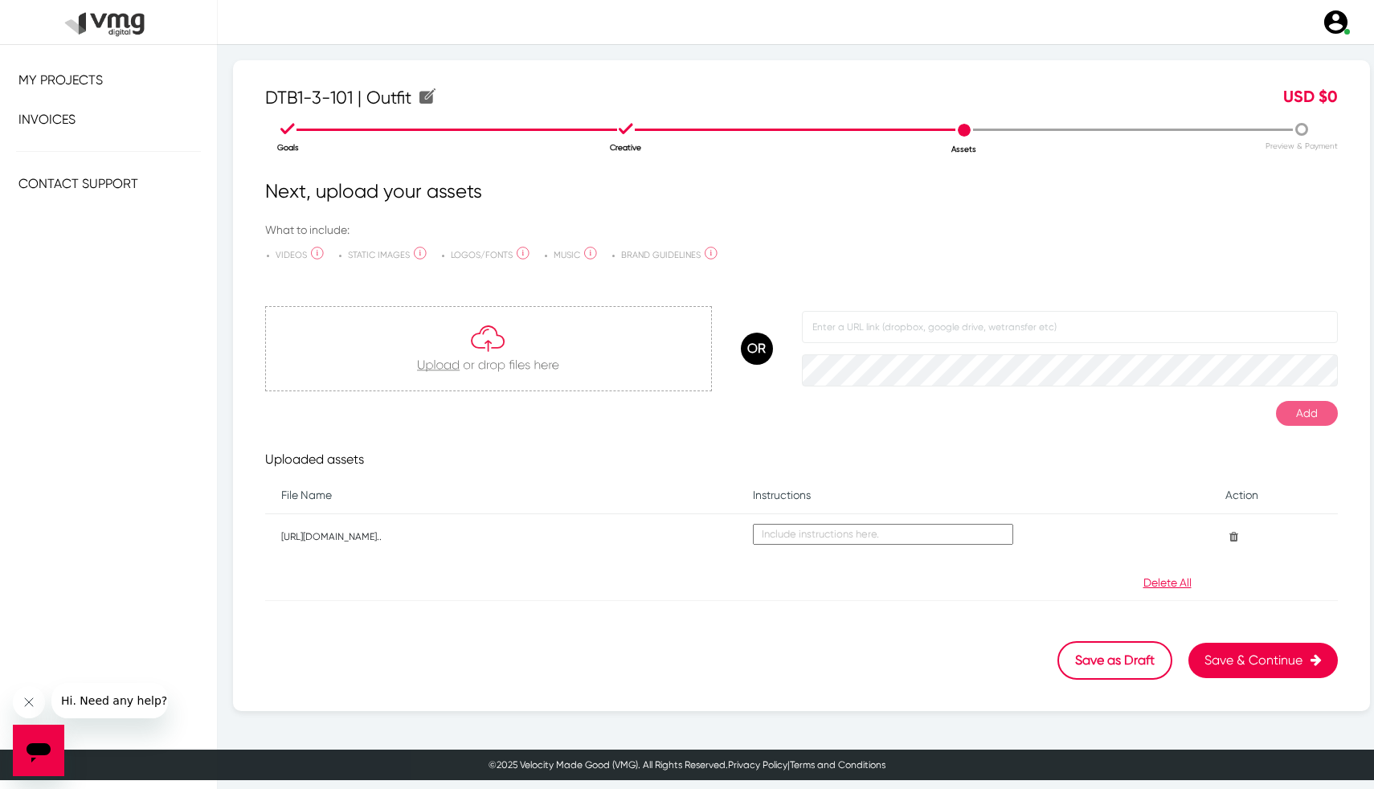
click at [826, 542] on textarea at bounding box center [883, 534] width 260 height 21
paste textarea "Brief & KO Notes:"
type textarea "Brief & KO Notes"
click at [1239, 657] on button "Save & Continue" at bounding box center [1264, 660] width 150 height 35
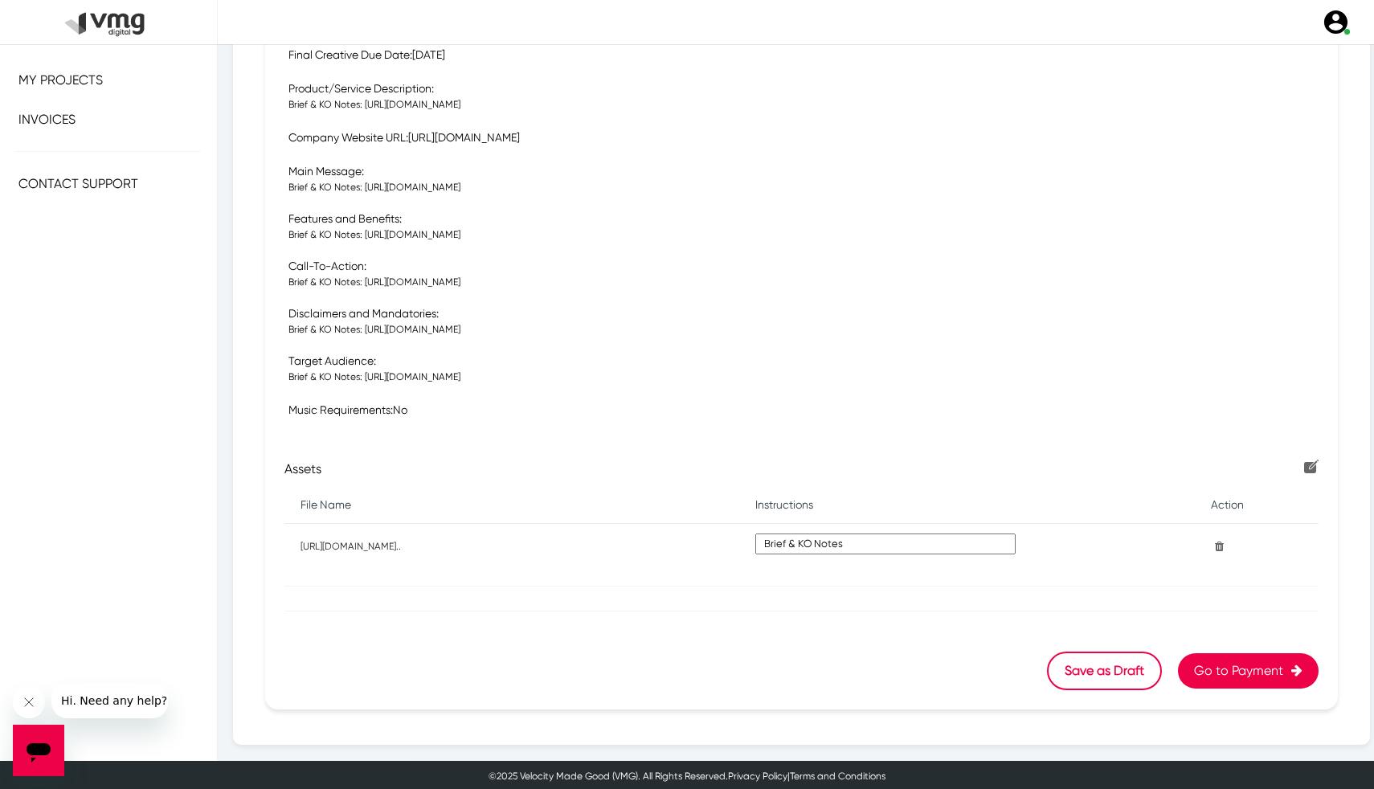
scroll to position [391, 0]
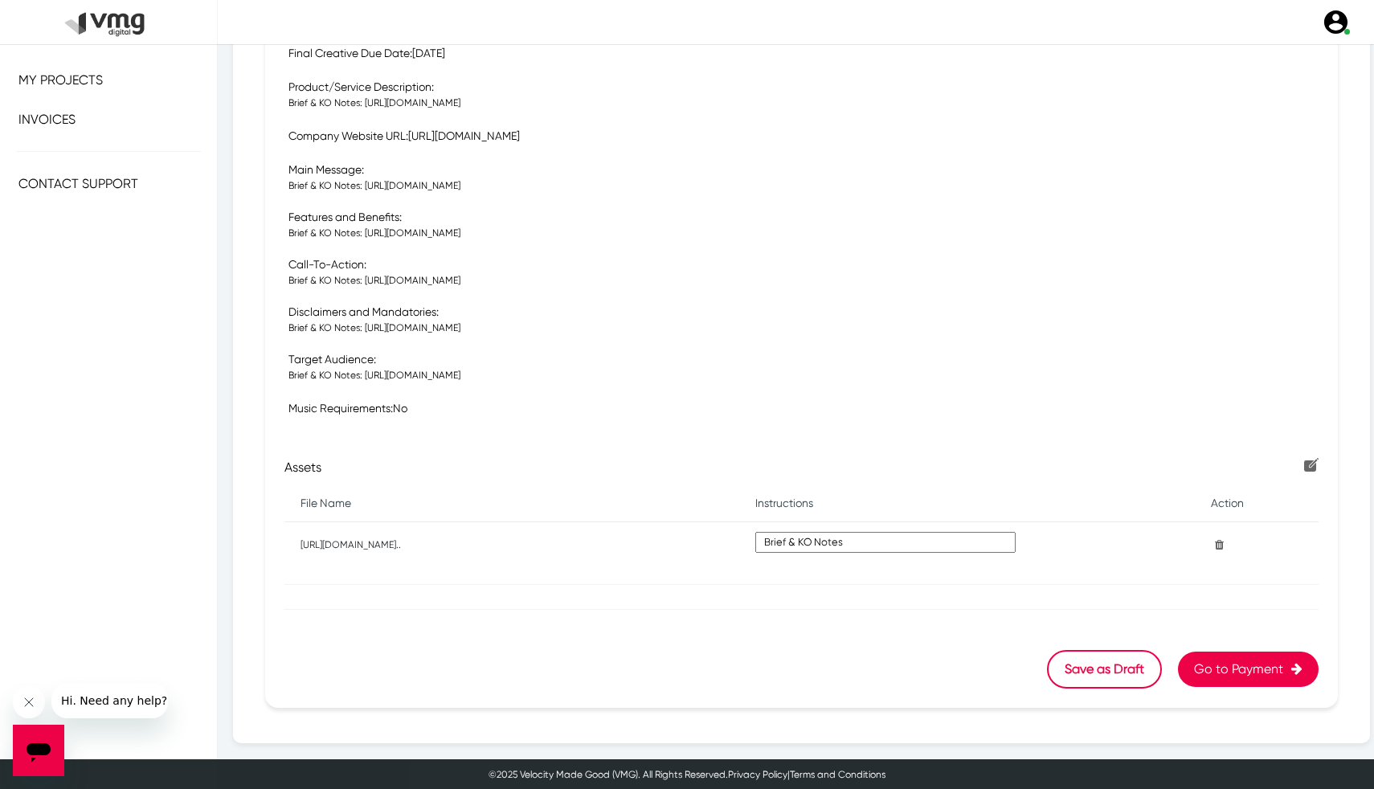
click at [1245, 667] on button "Go to Payment" at bounding box center [1248, 669] width 141 height 35
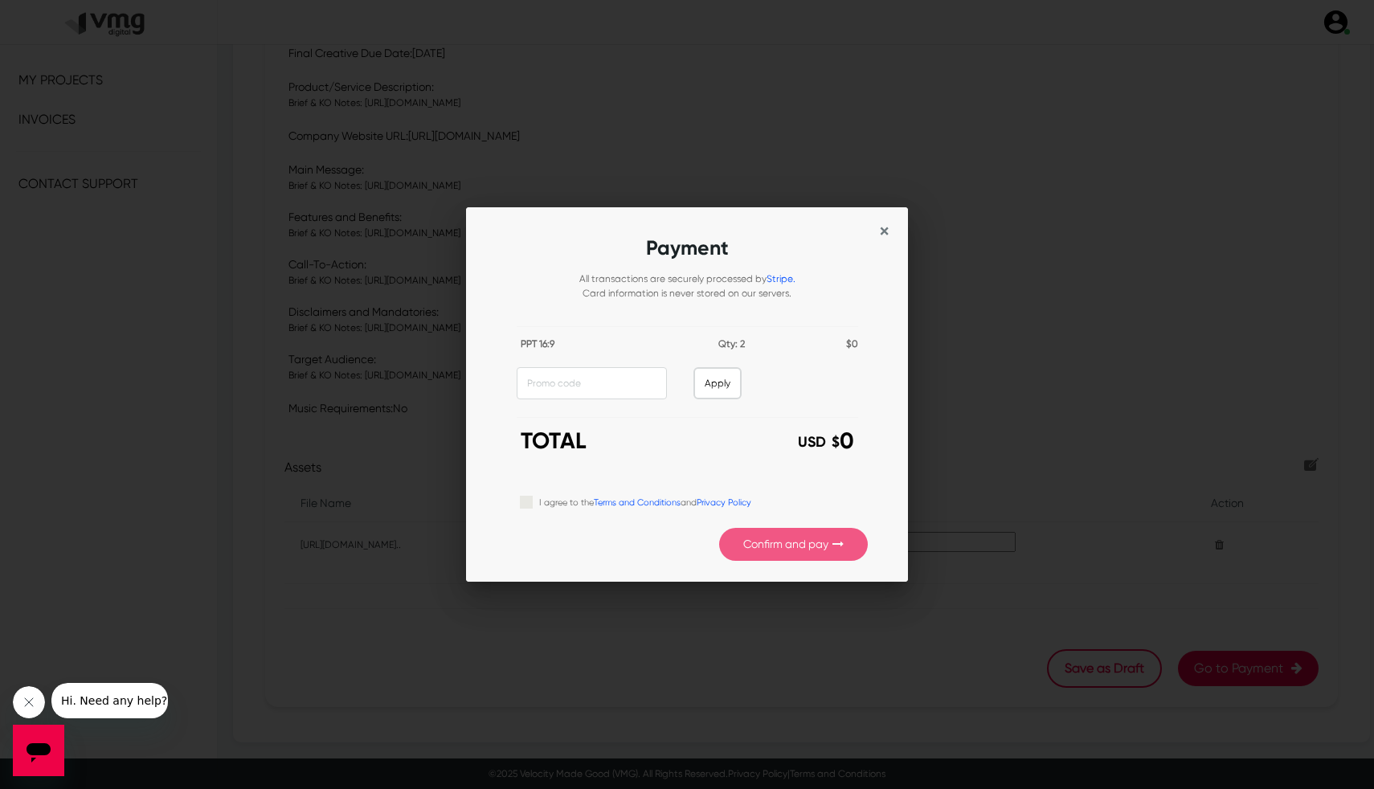
scroll to position [0, 0]
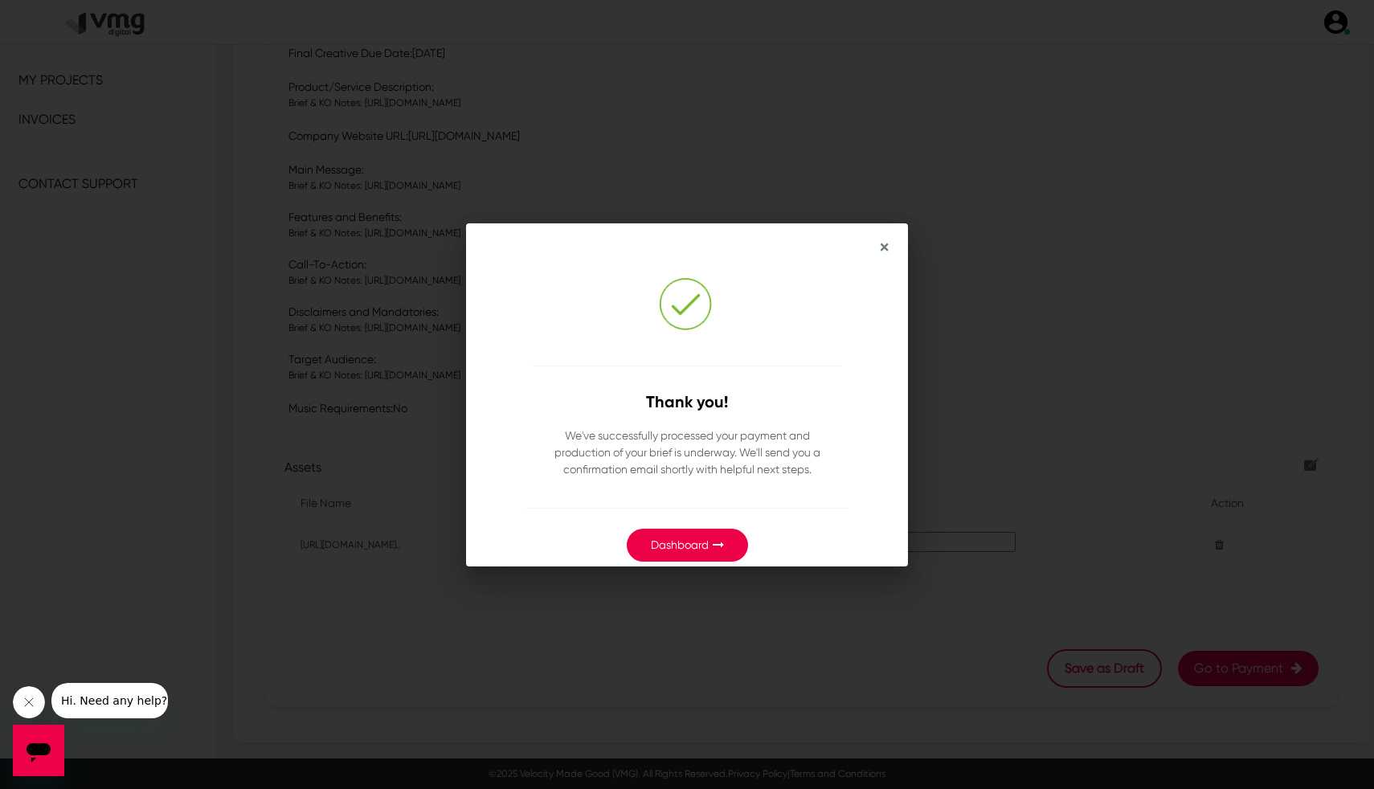
click at [883, 248] on span "×" at bounding box center [884, 247] width 9 height 23
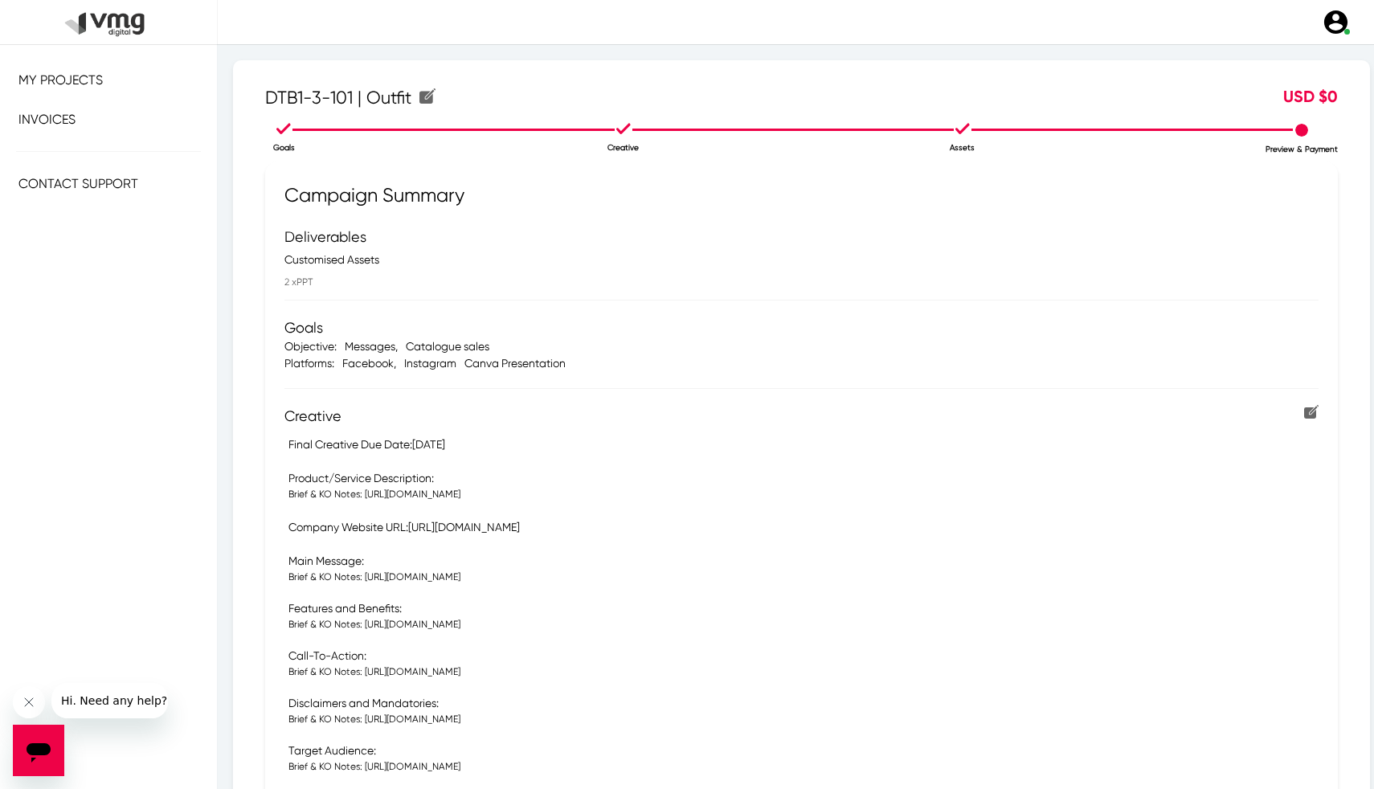
scroll to position [391, 0]
